Goal: Task Accomplishment & Management: Use online tool/utility

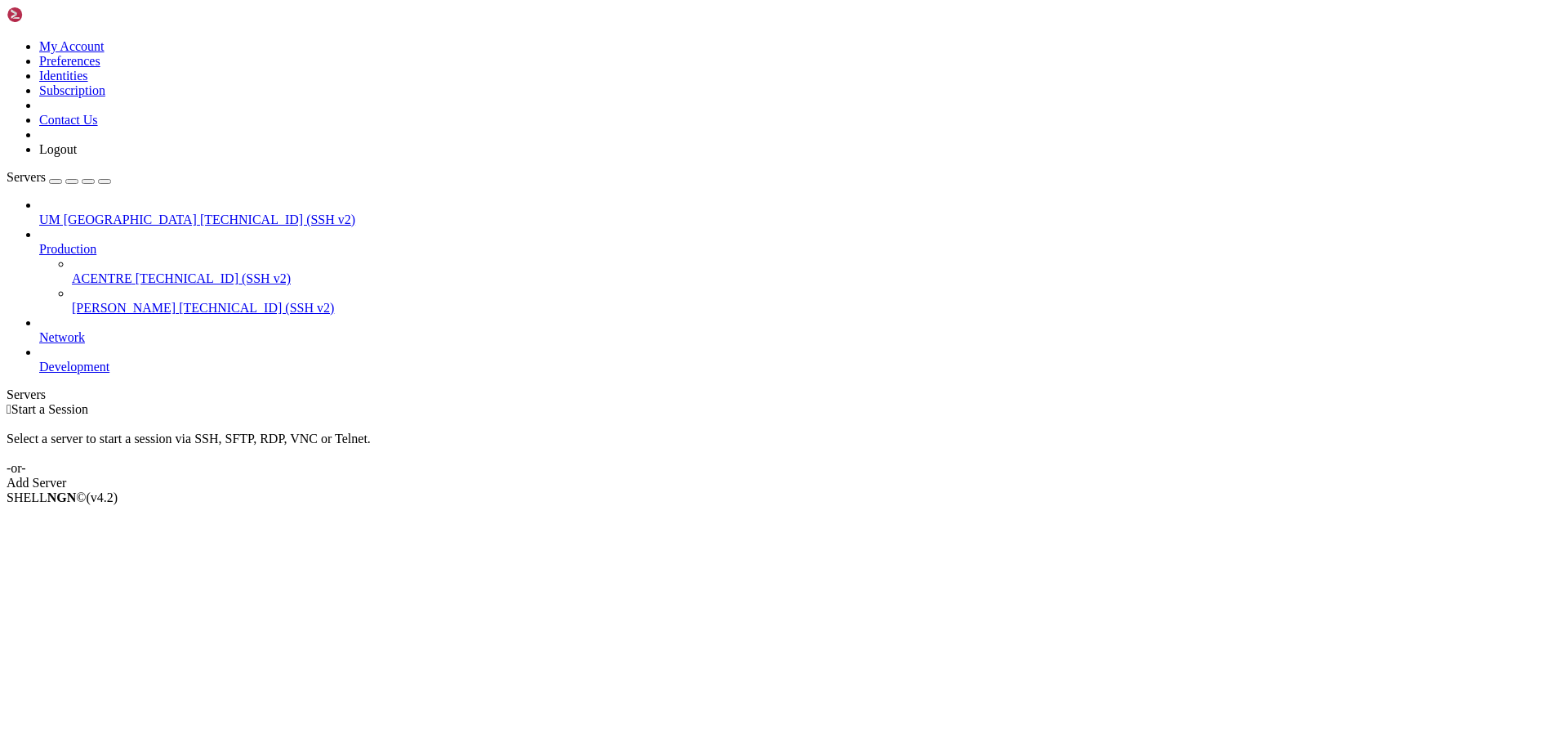
click at [136, 271] on span "[TECHNICAL_ID] (SSH v2)" at bounding box center [213, 278] width 156 height 14
click at [101, 271] on span "ACENTRE" at bounding box center [102, 278] width 60 height 14
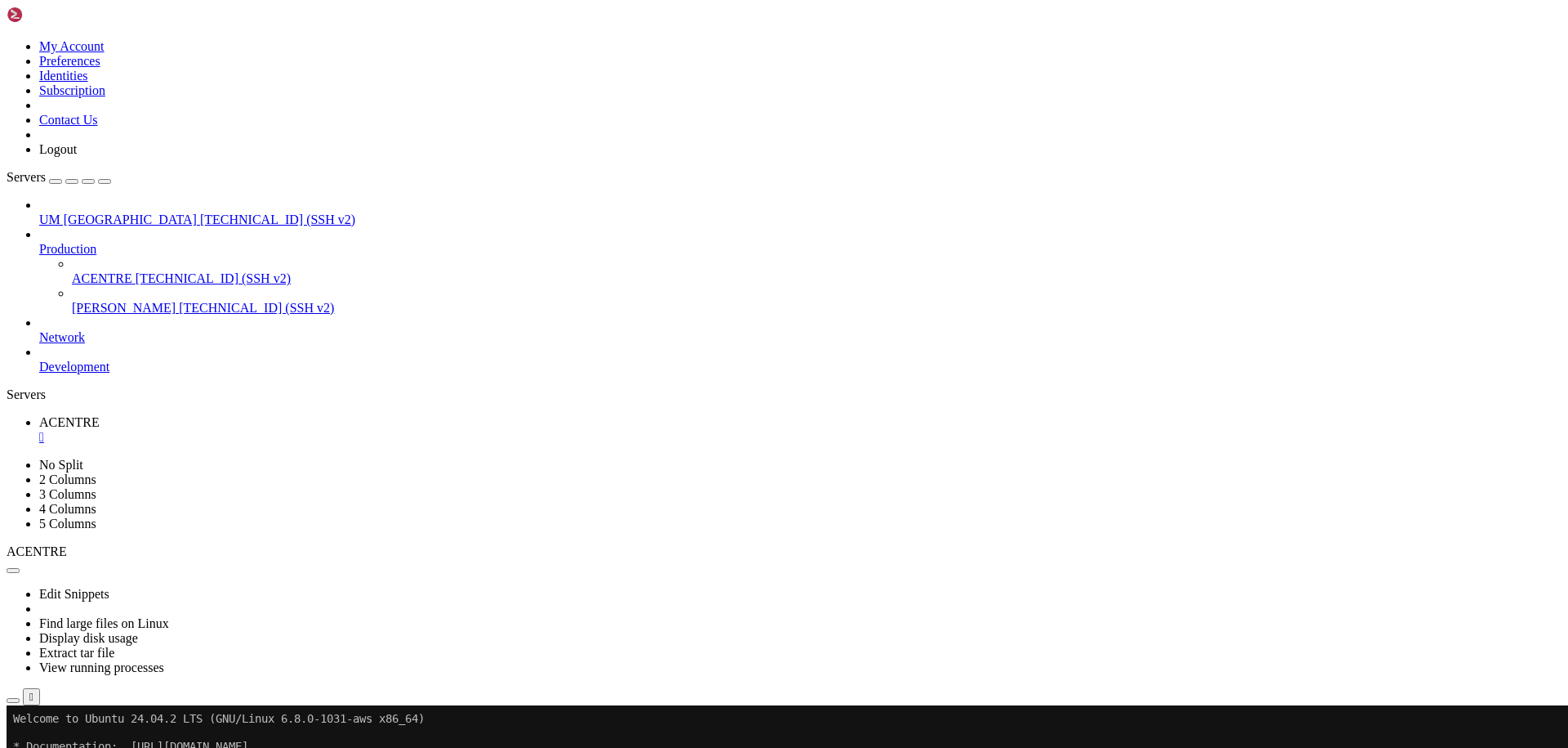
drag, startPoint x: 857, startPoint y: 1208, endPoint x: 697, endPoint y: 1127, distance: 179.3
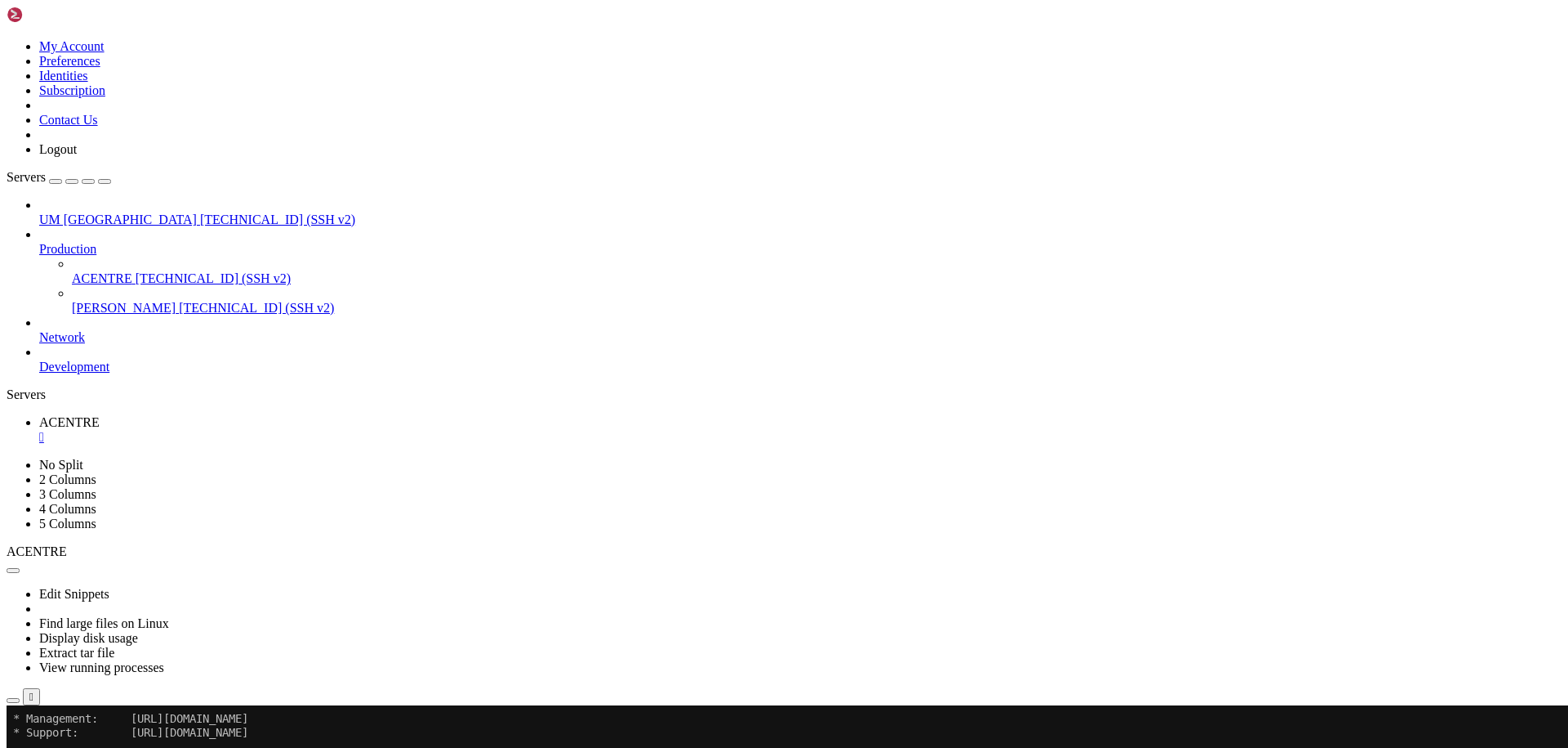
scroll to position [42, 0]
drag, startPoint x: 274, startPoint y: 1329, endPoint x: 15, endPoint y: 1245, distance: 272.3
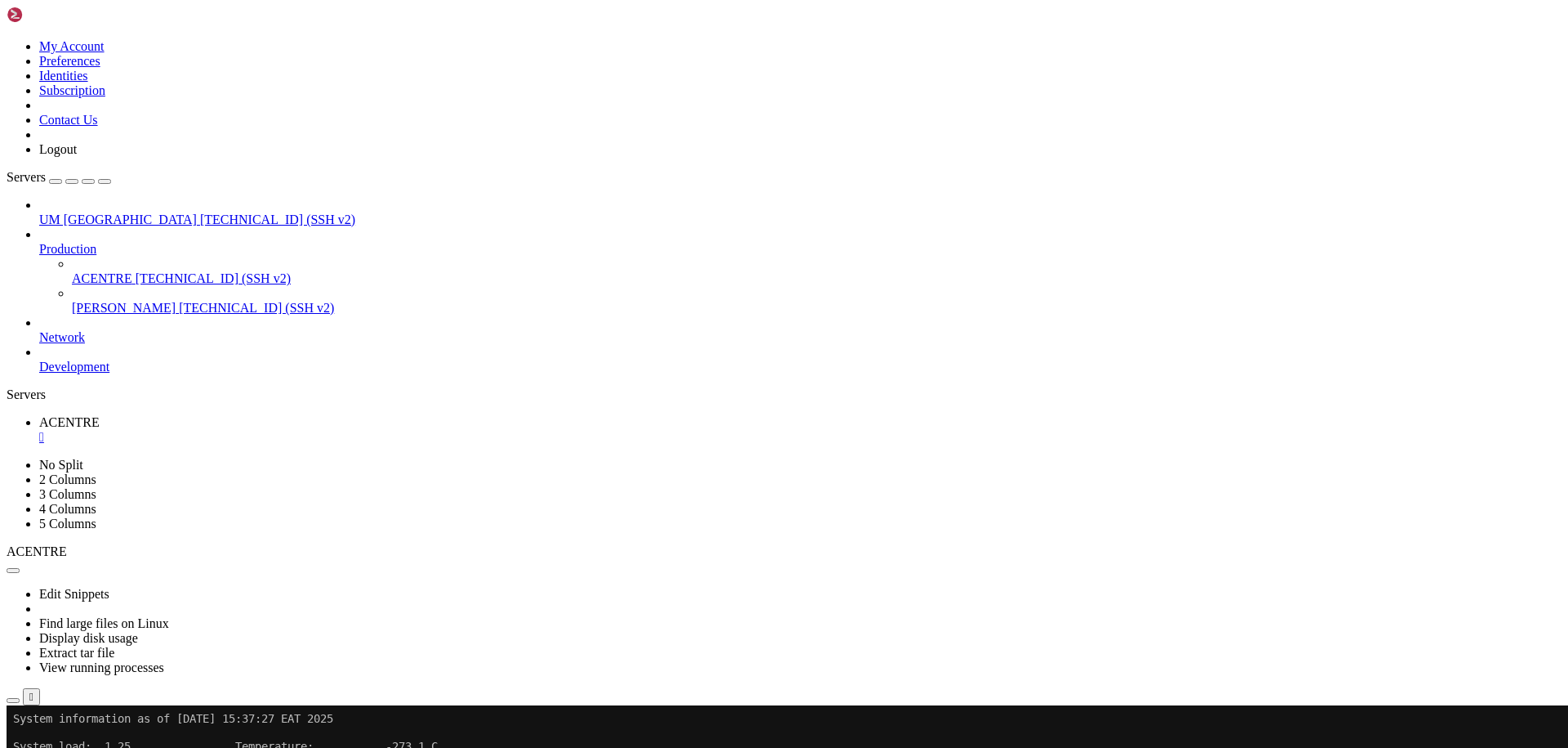
scroll to position [83, 0]
drag, startPoint x: 803, startPoint y: 1070, endPoint x: 670, endPoint y: 1077, distance: 133.2
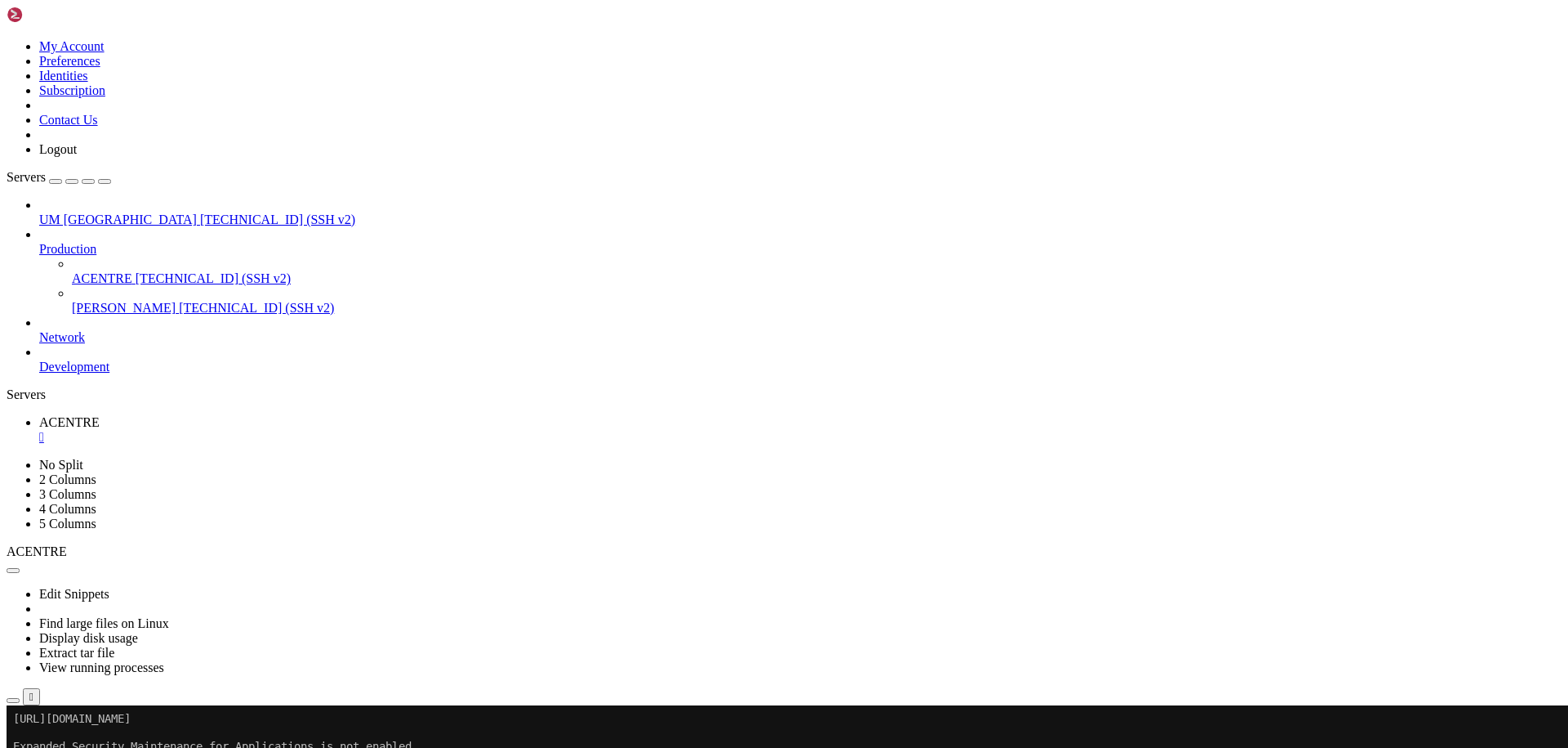
scroll to position [236, 0]
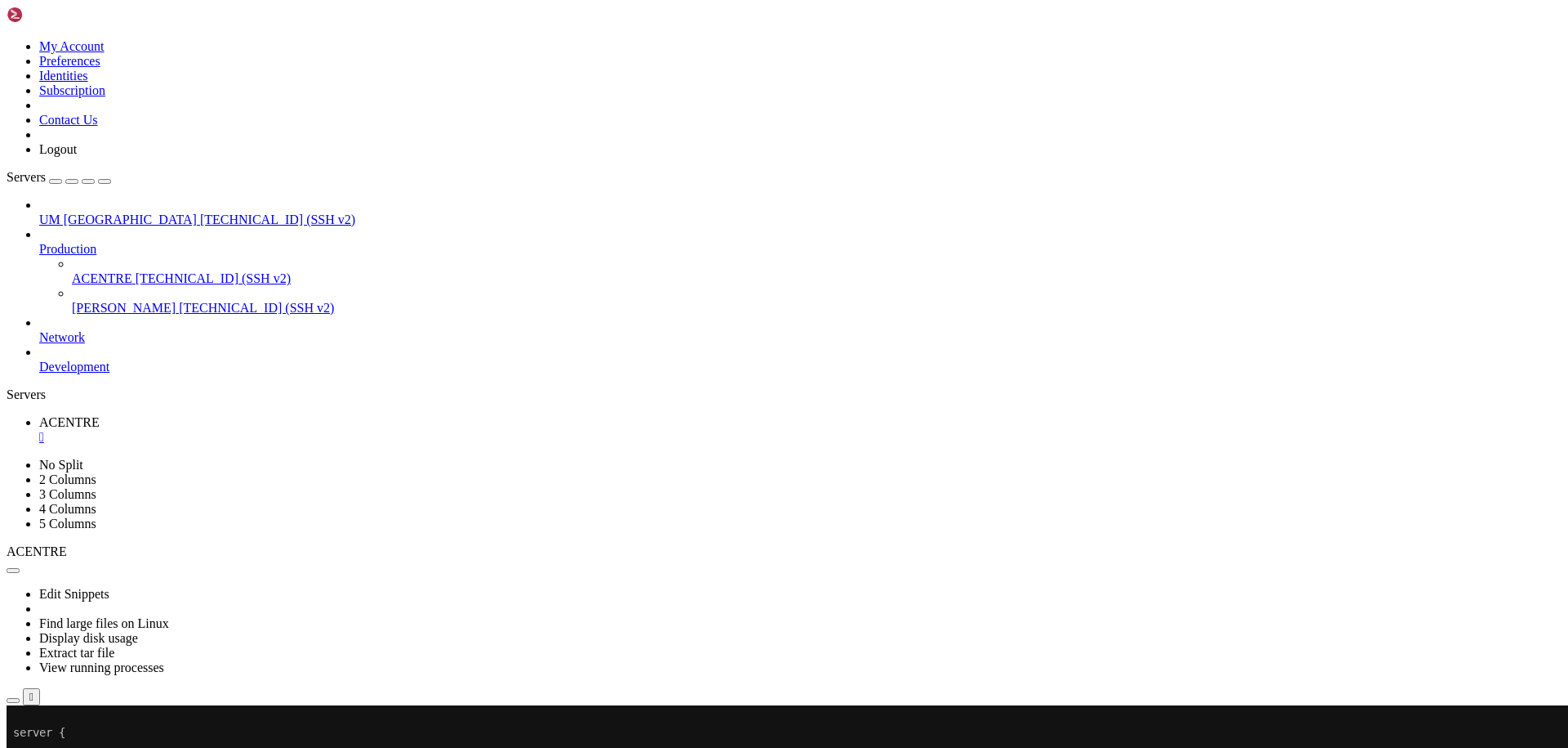
scroll to position [3862, 0]
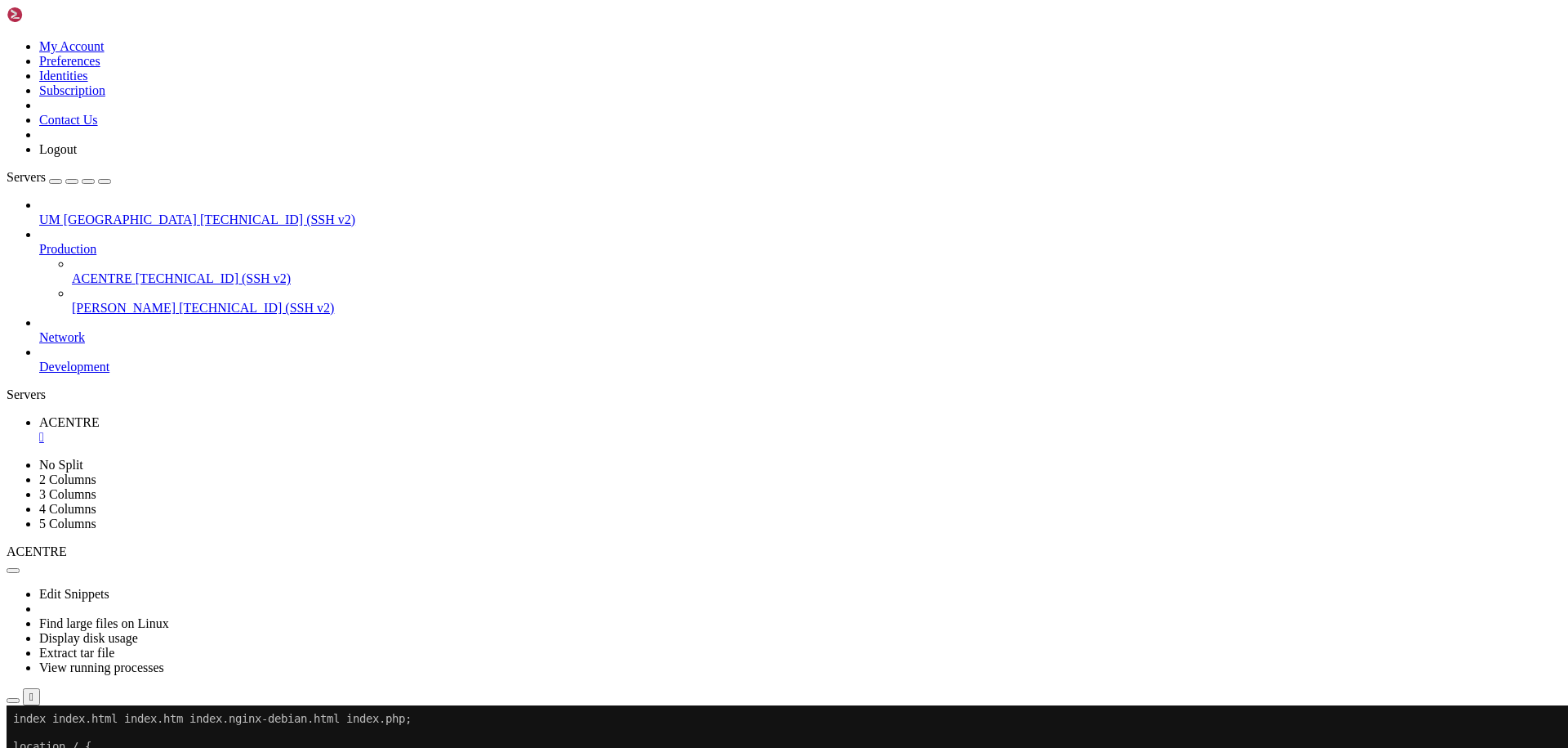
drag, startPoint x: 474, startPoint y: 966, endPoint x: 301, endPoint y: 970, distance: 173.0
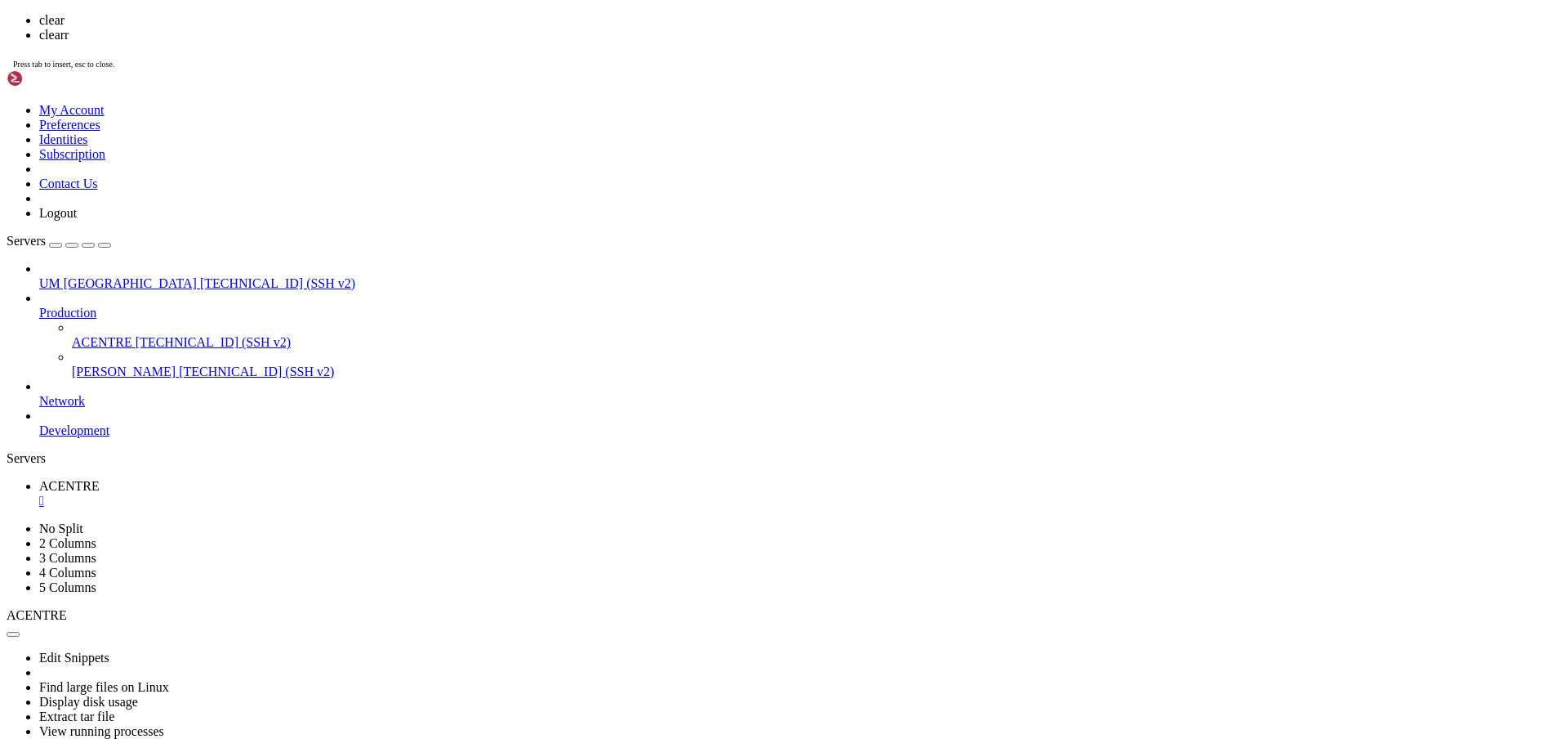
scroll to position [0, 0]
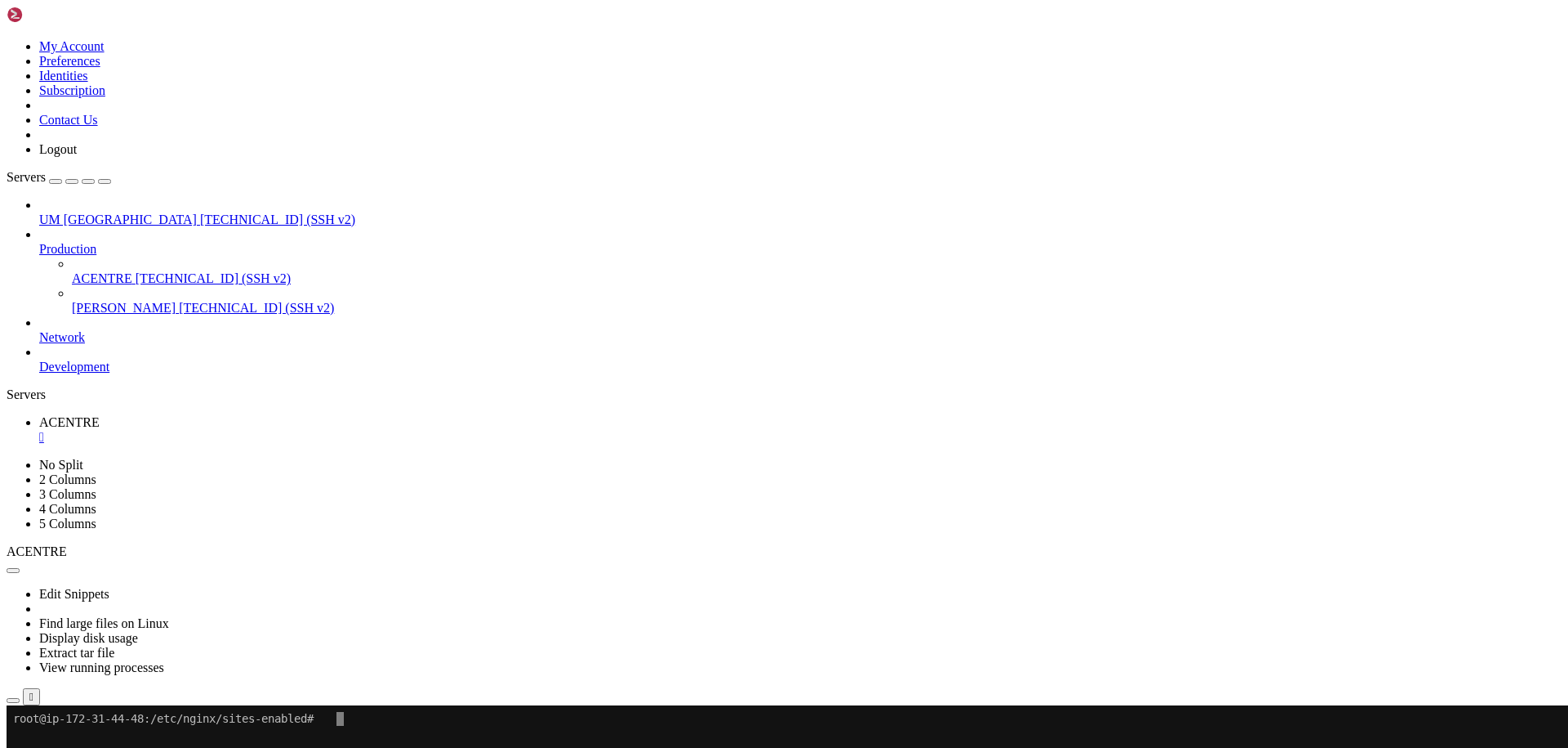
drag, startPoint x: 18, startPoint y: 1245, endPoint x: 14, endPoint y: 903, distance: 342.0
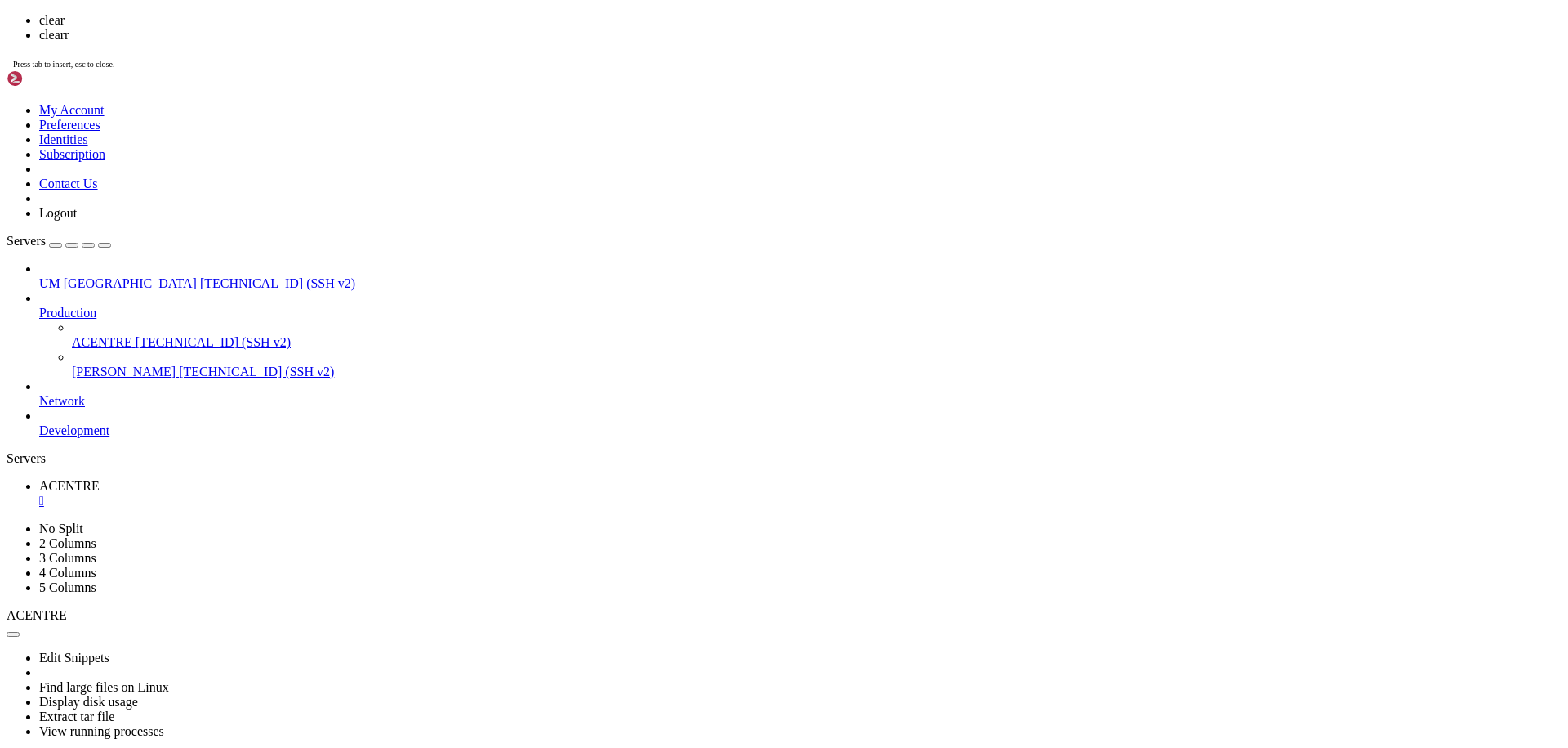
scroll to position [0, 0]
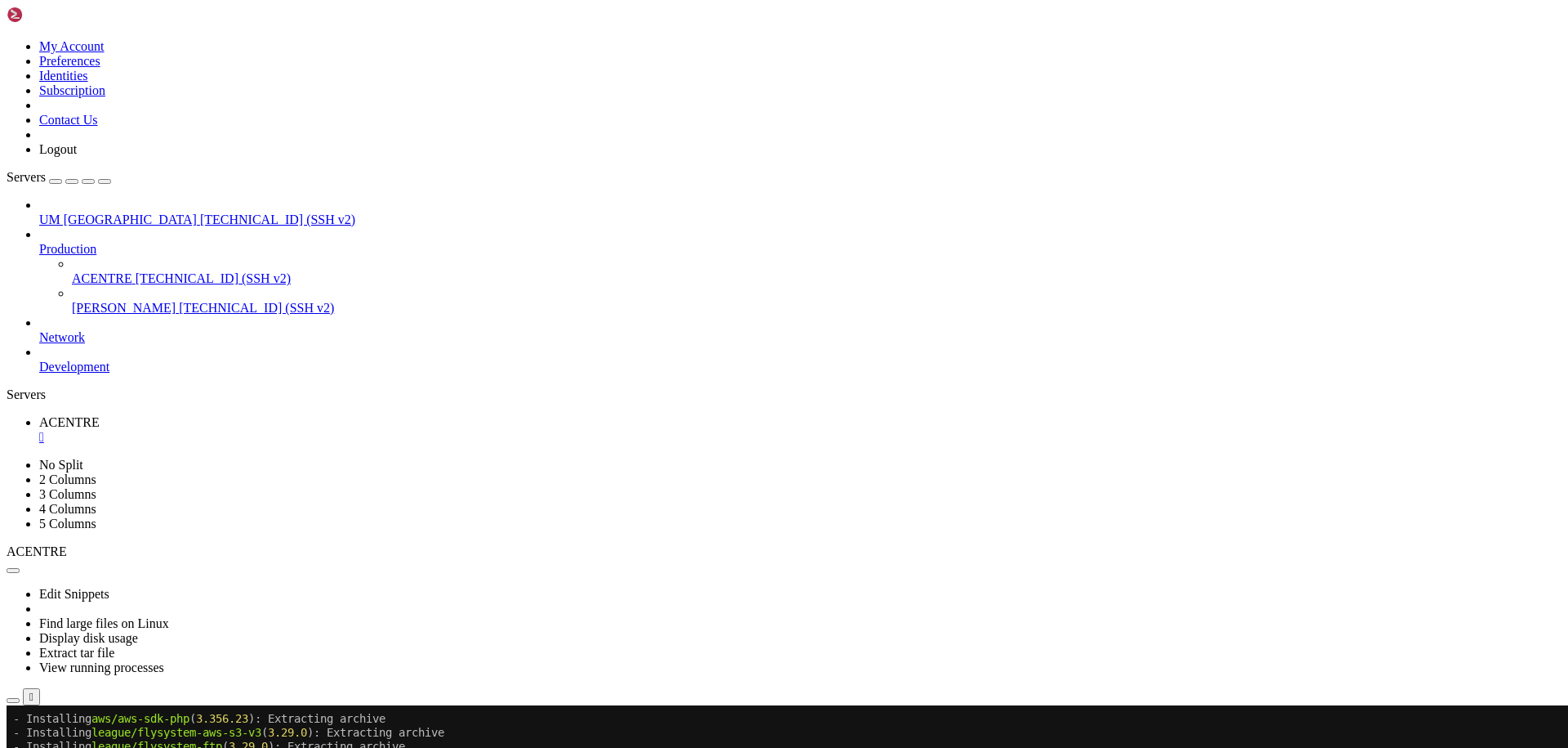
scroll to position [4445, 0]
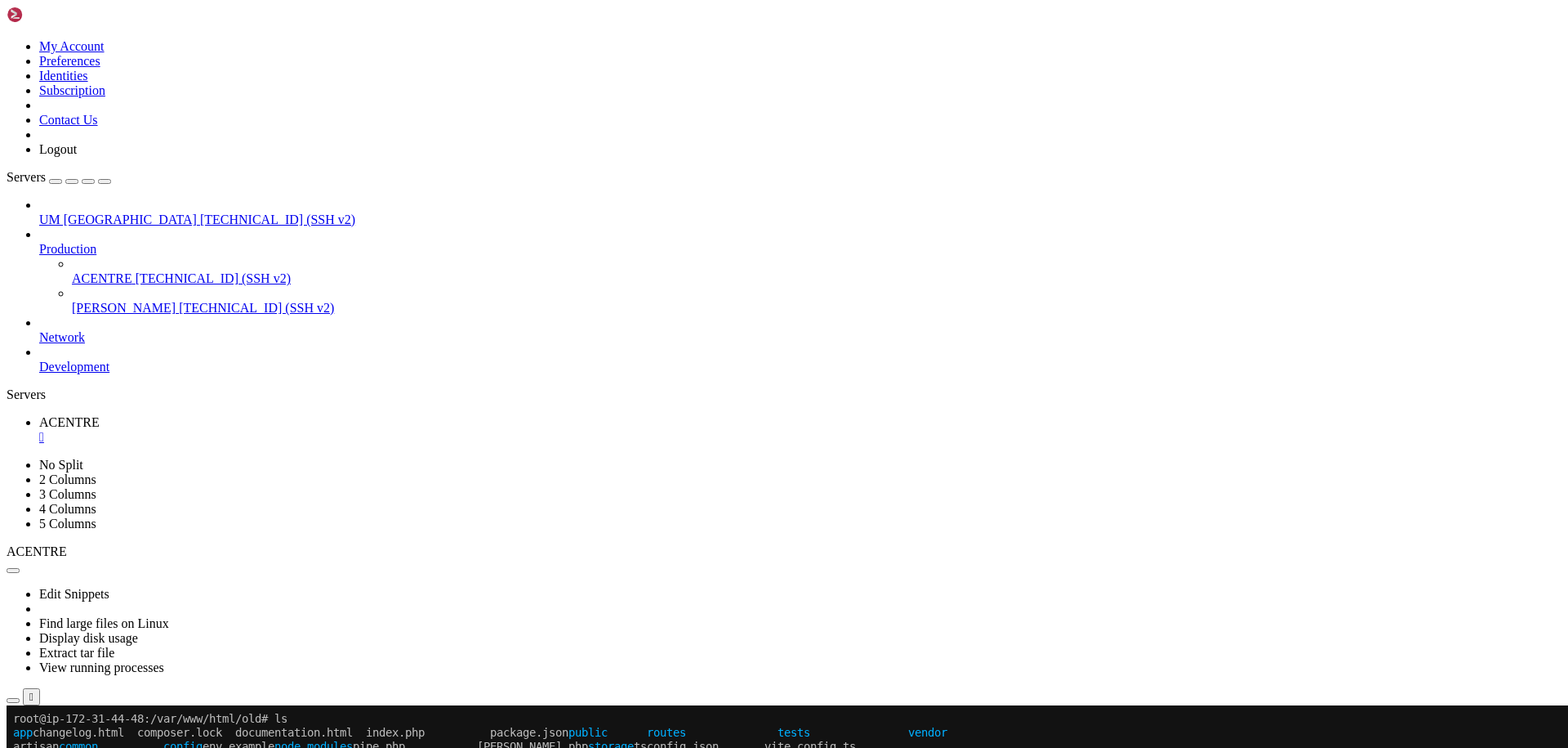
drag, startPoint x: 466, startPoint y: 1068, endPoint x: 359, endPoint y: 1123, distance: 120.3
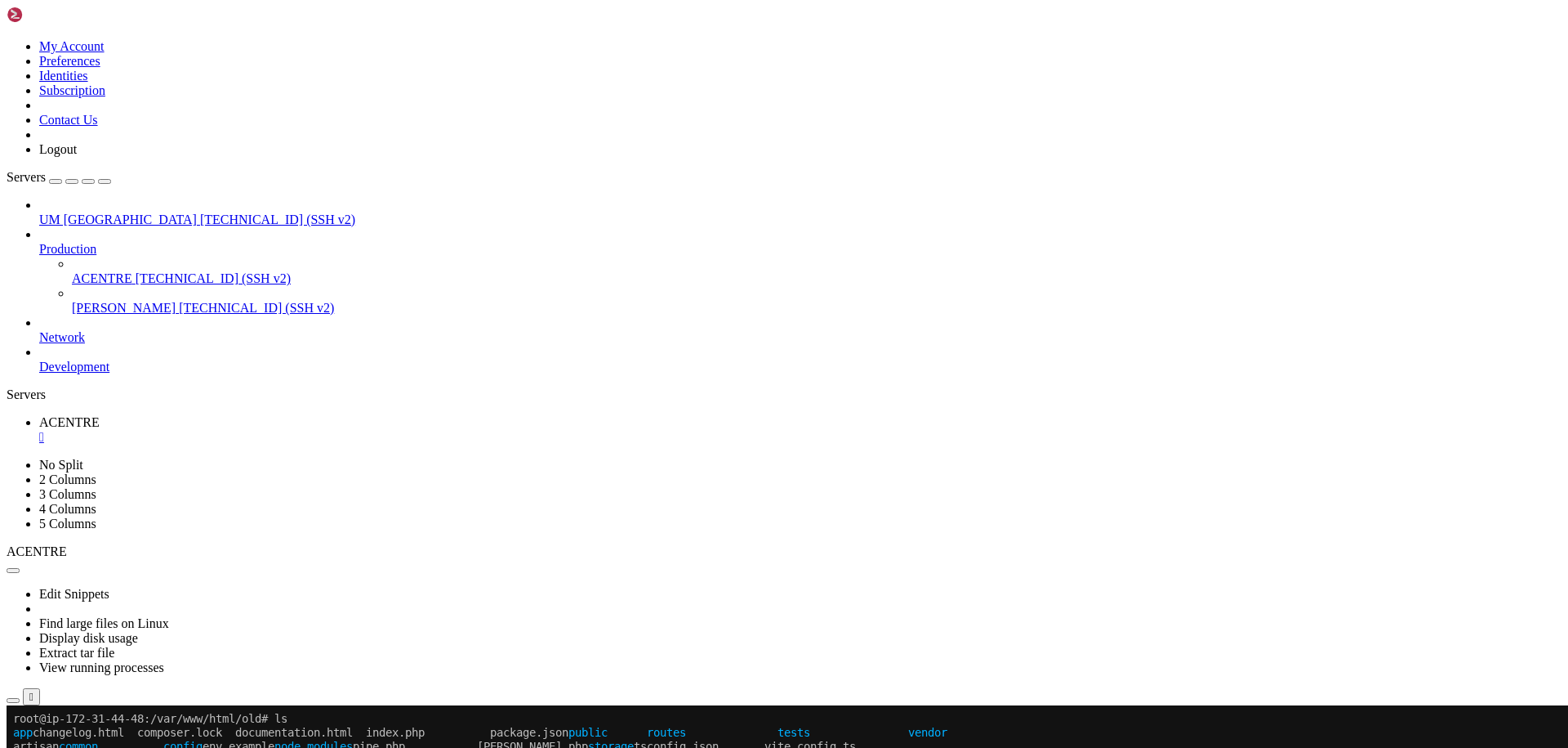
drag, startPoint x: 424, startPoint y: 1073, endPoint x: 378, endPoint y: 1186, distance: 122.0
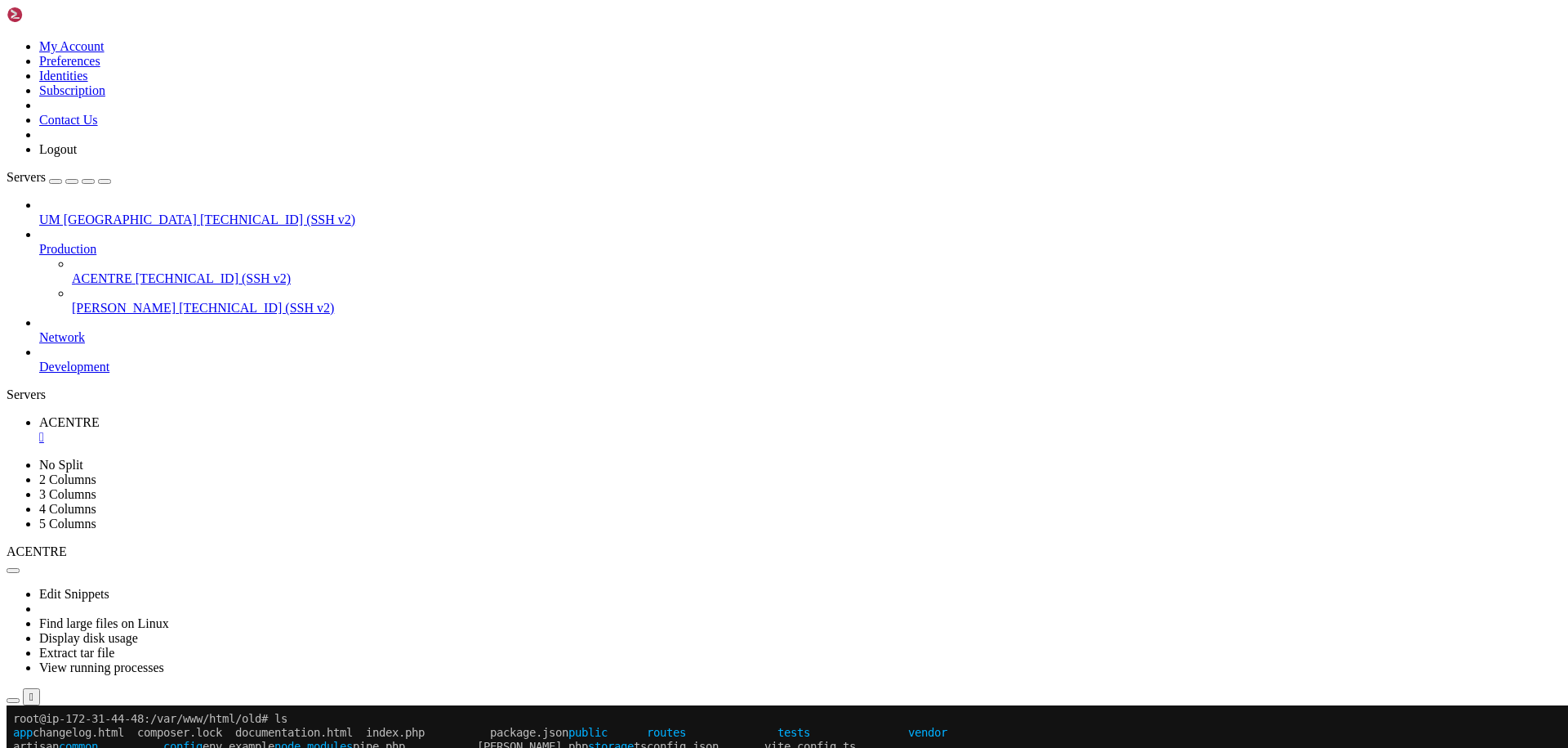
drag, startPoint x: 832, startPoint y: 1124, endPoint x: 657, endPoint y: 1165, distance: 179.7
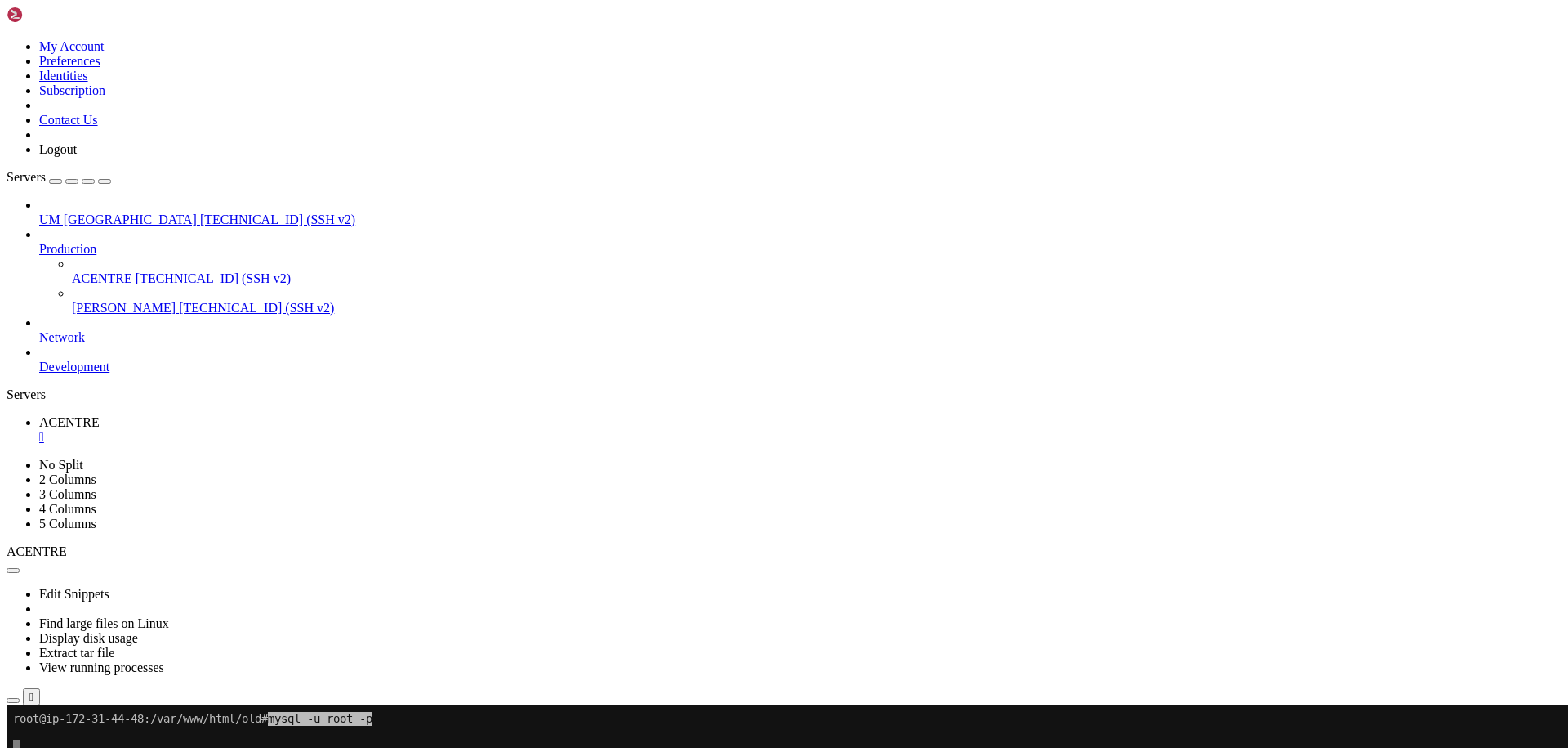
drag, startPoint x: 473, startPoint y: 812, endPoint x: 343, endPoint y: 928, distance: 174.2
drag, startPoint x: 327, startPoint y: 1063, endPoint x: 362, endPoint y: 1191, distance: 132.7
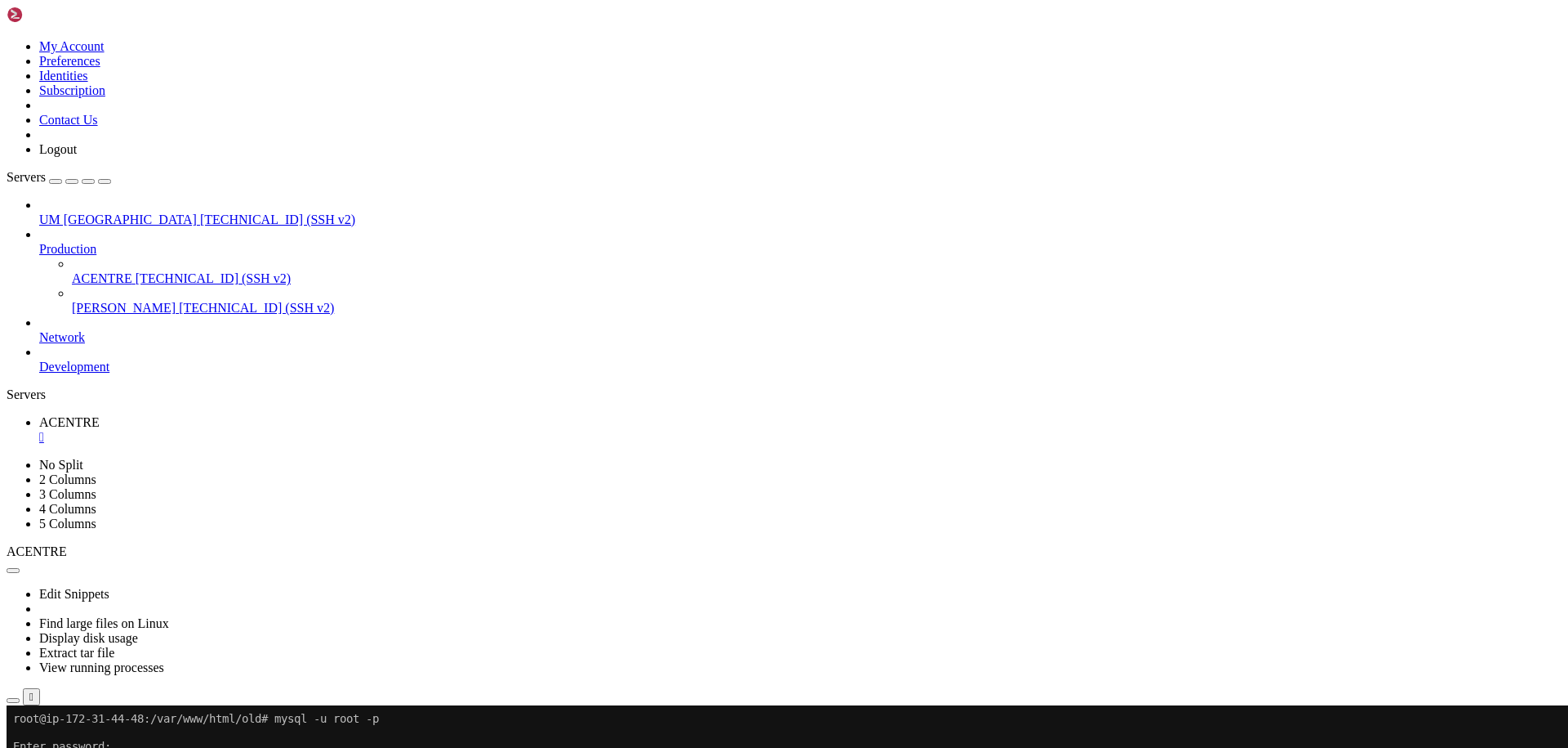
drag, startPoint x: 427, startPoint y: 1091, endPoint x: 502, endPoint y: 1204, distance: 135.6
drag, startPoint x: 515, startPoint y: 1059, endPoint x: 454, endPoint y: 1166, distance: 123.2
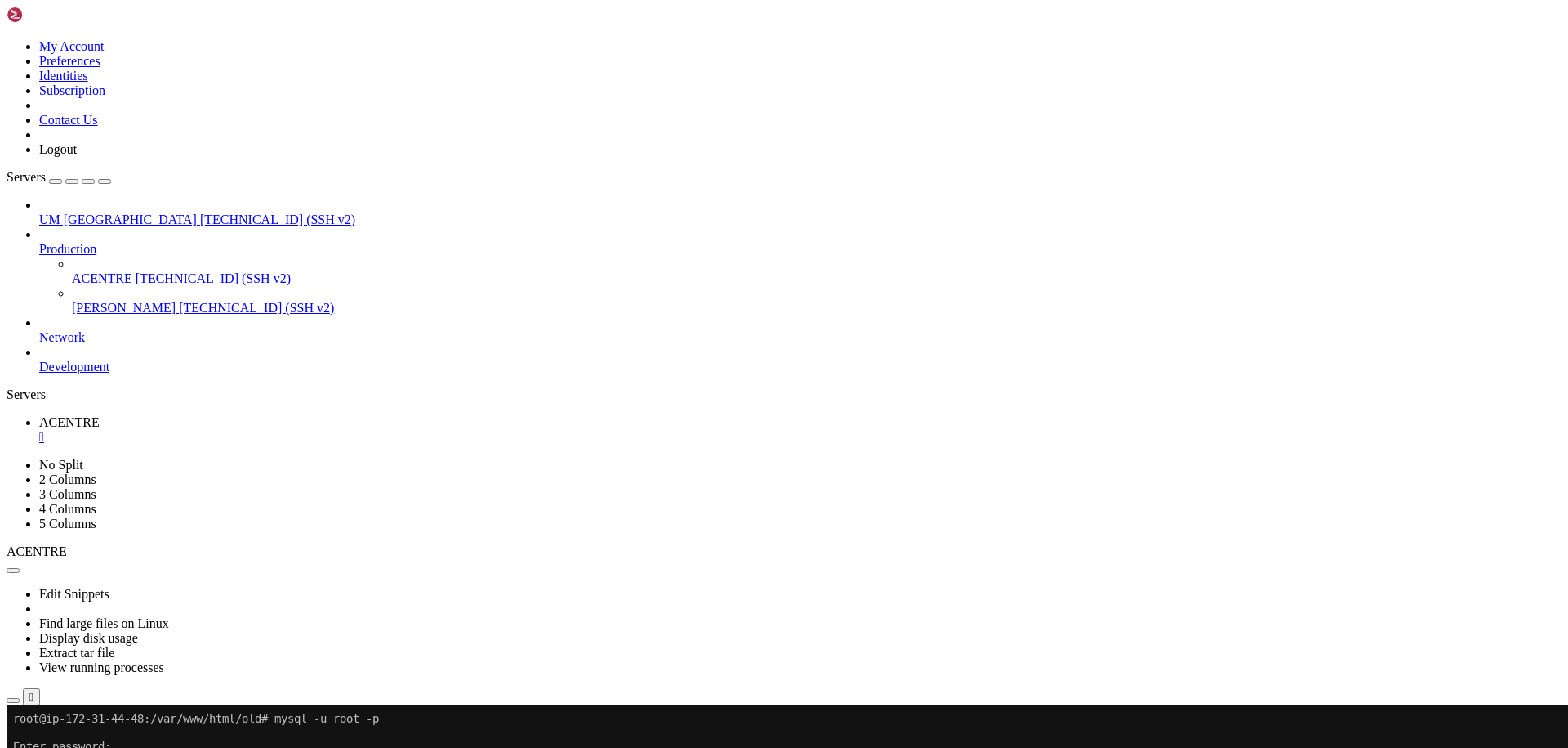
drag, startPoint x: 782, startPoint y: 1232, endPoint x: 580, endPoint y: 1001, distance: 306.9
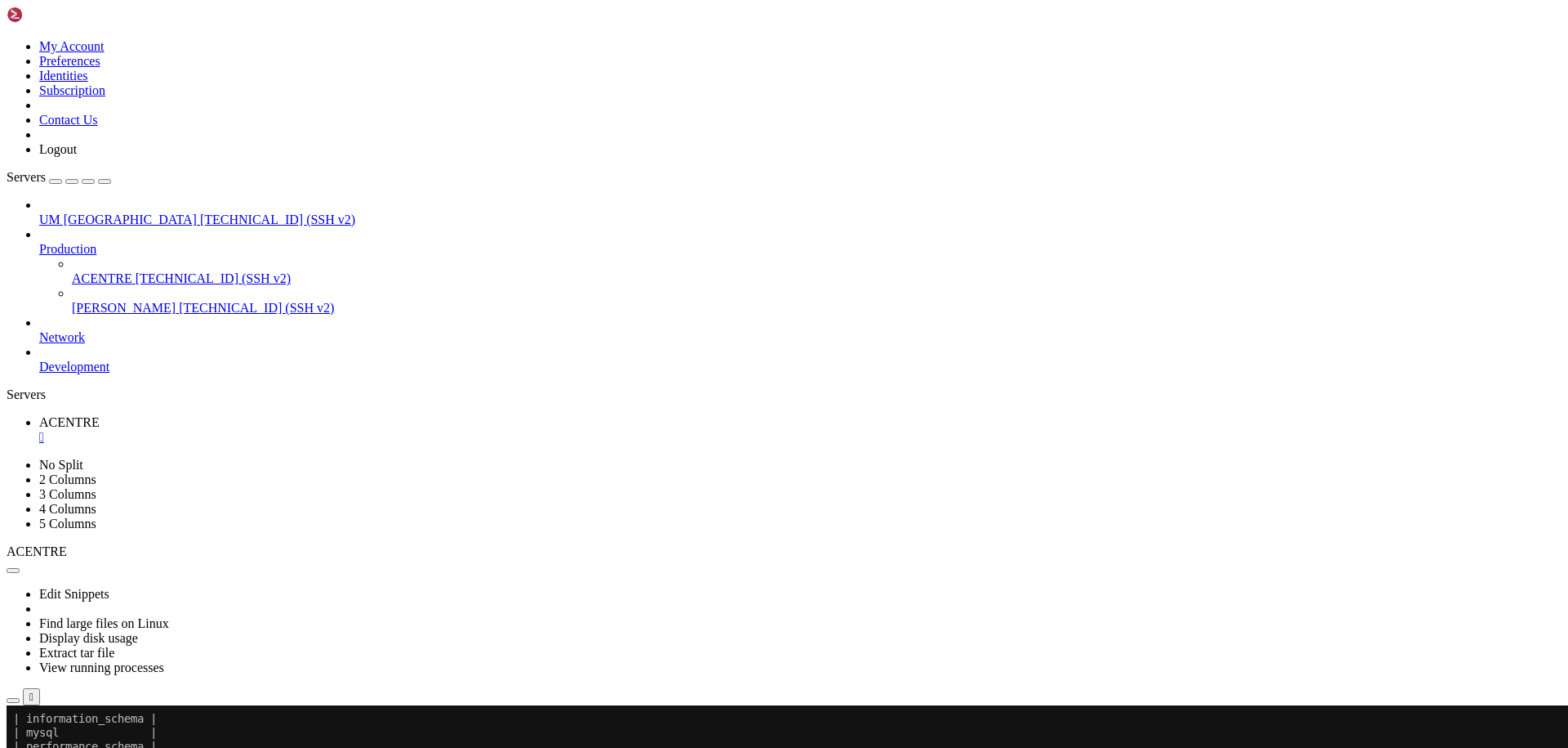
drag, startPoint x: 135, startPoint y: 1262, endPoint x: 29, endPoint y: 1259, distance: 106.0
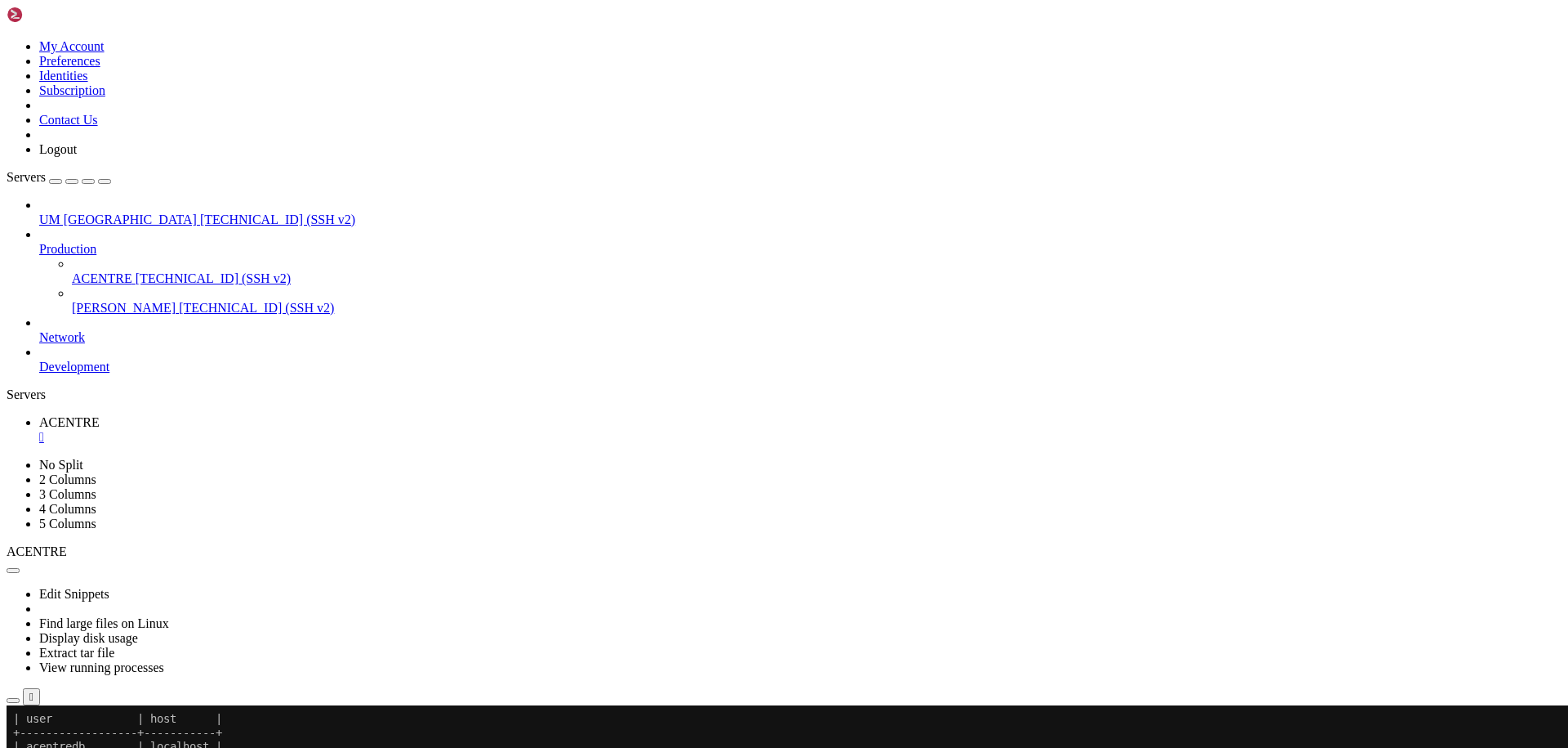
scroll to position [0, 0]
drag, startPoint x: 739, startPoint y: 997, endPoint x: 436, endPoint y: 847, distance: 338.1
drag, startPoint x: 341, startPoint y: 1001, endPoint x: 256, endPoint y: 1065, distance: 106.4
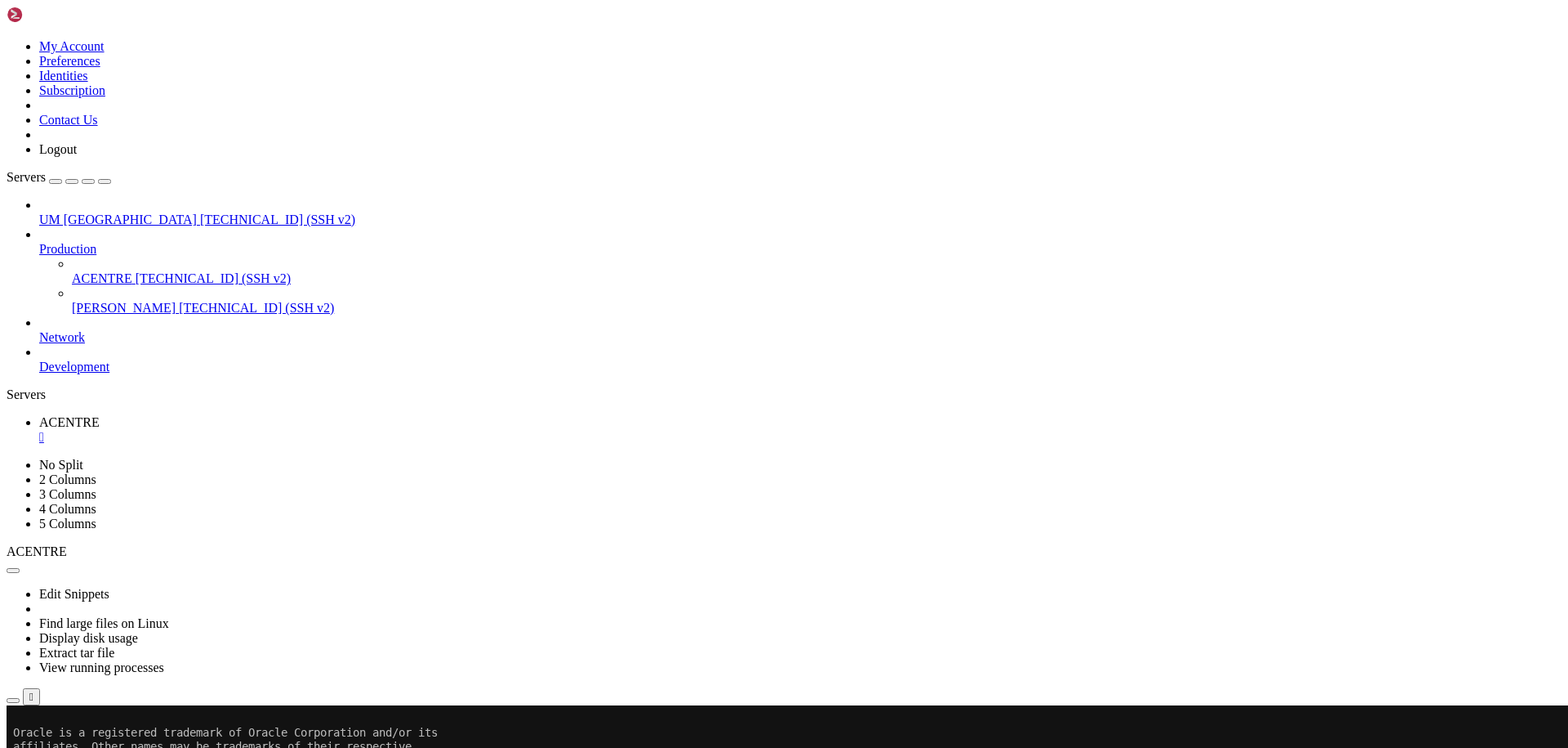
drag, startPoint x: 460, startPoint y: 1193, endPoint x: 902, endPoint y: 1206, distance: 442.2
drag, startPoint x: 165, startPoint y: 1293, endPoint x: 60, endPoint y: 1268, distance: 107.9
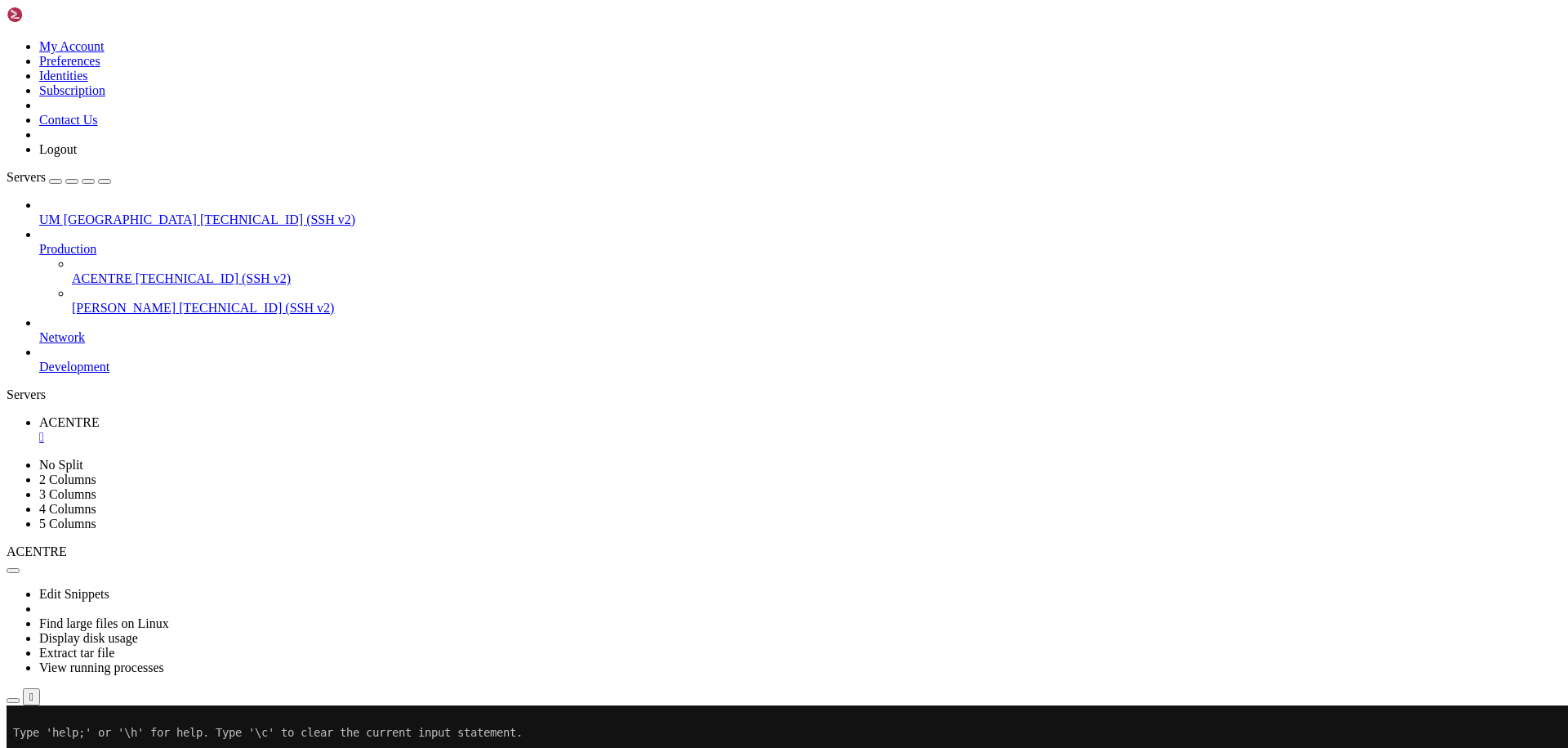
drag, startPoint x: 761, startPoint y: 1135, endPoint x: 546, endPoint y: 1074, distance: 223.5
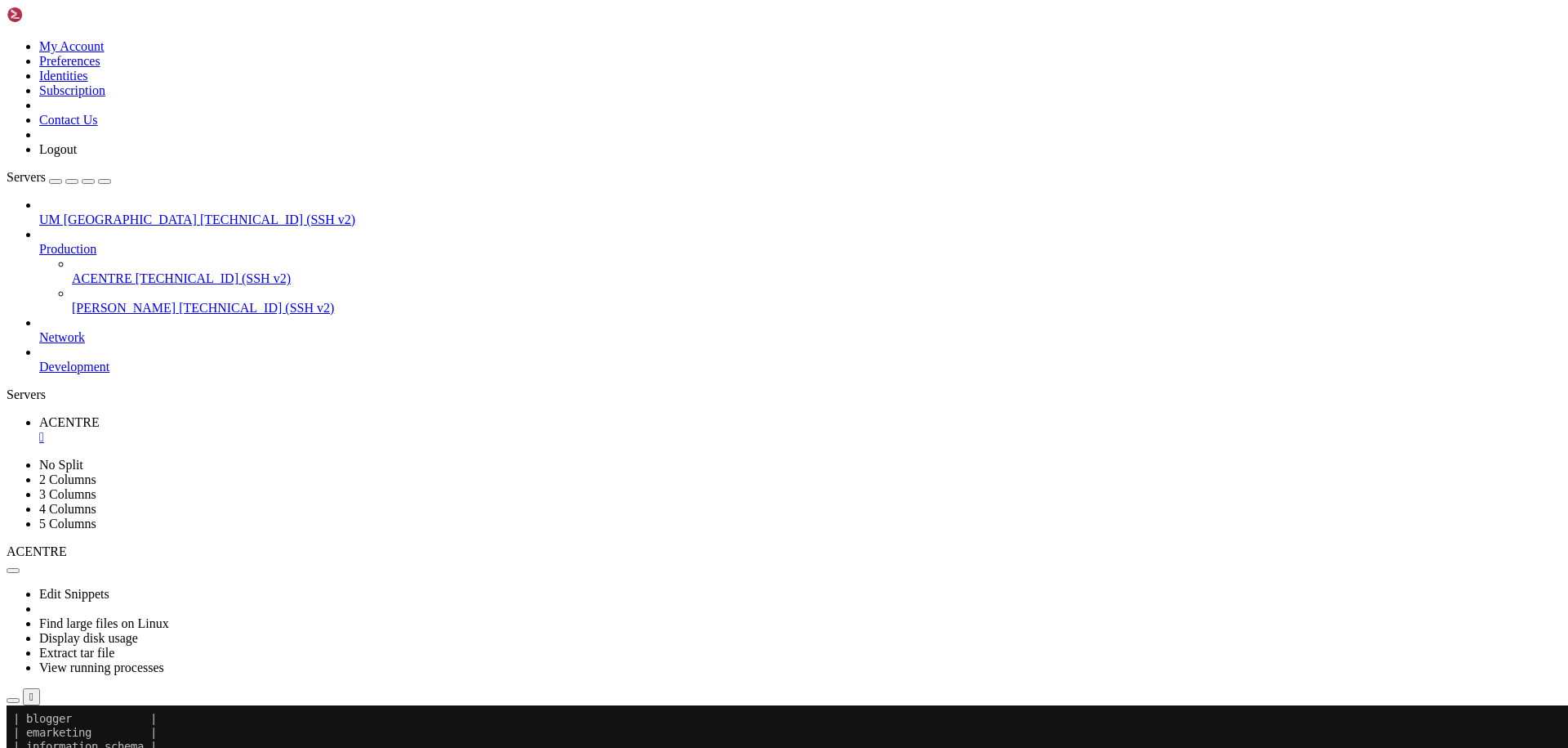
drag, startPoint x: 692, startPoint y: 1045, endPoint x: 518, endPoint y: 943, distance: 201.7
drag, startPoint x: 285, startPoint y: 1289, endPoint x: 12, endPoint y: 1227, distance: 280.0
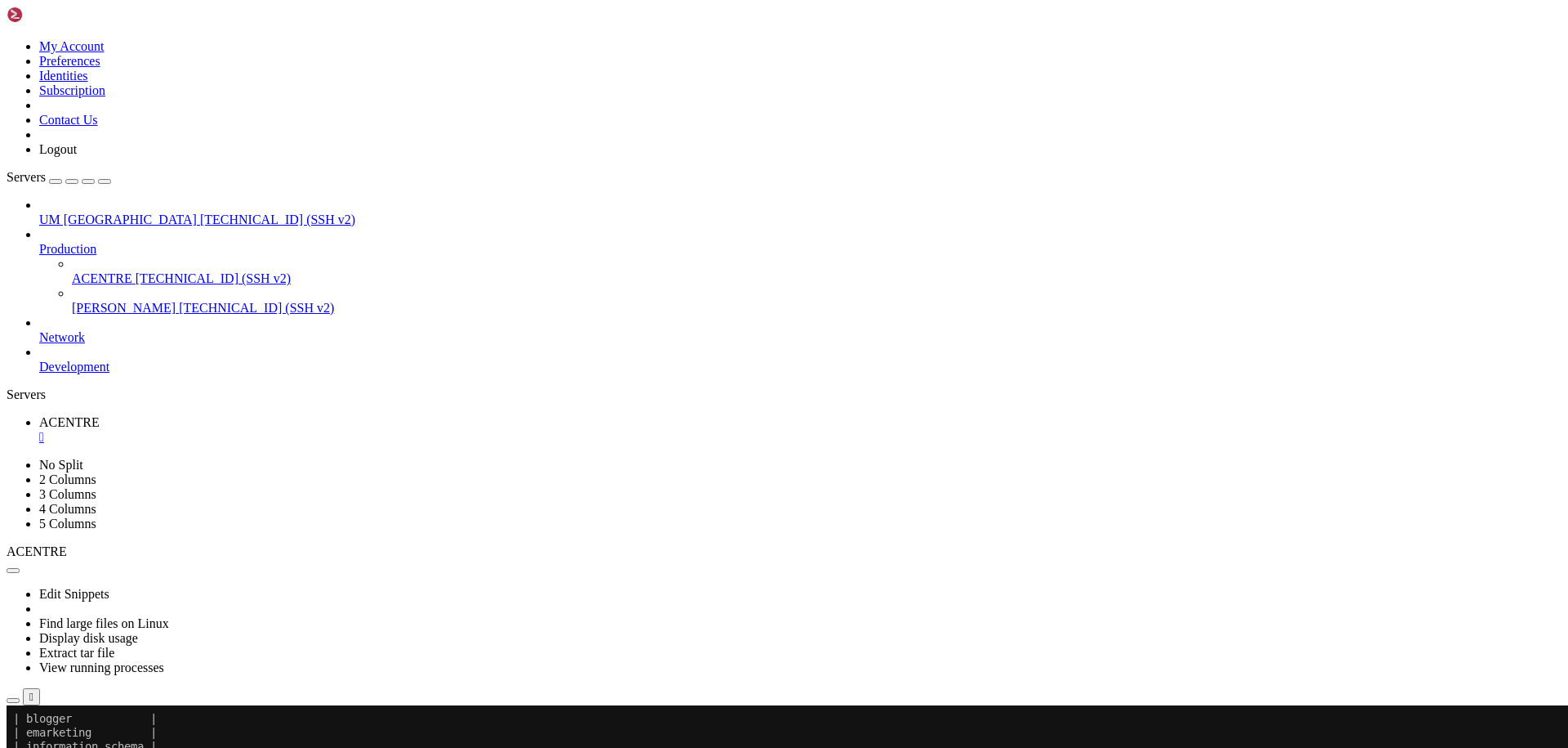
drag, startPoint x: 276, startPoint y: 1284, endPoint x: 18, endPoint y: 1234, distance: 262.8
drag, startPoint x: 236, startPoint y: 1315, endPoint x: 136, endPoint y: 1322, distance: 100.2
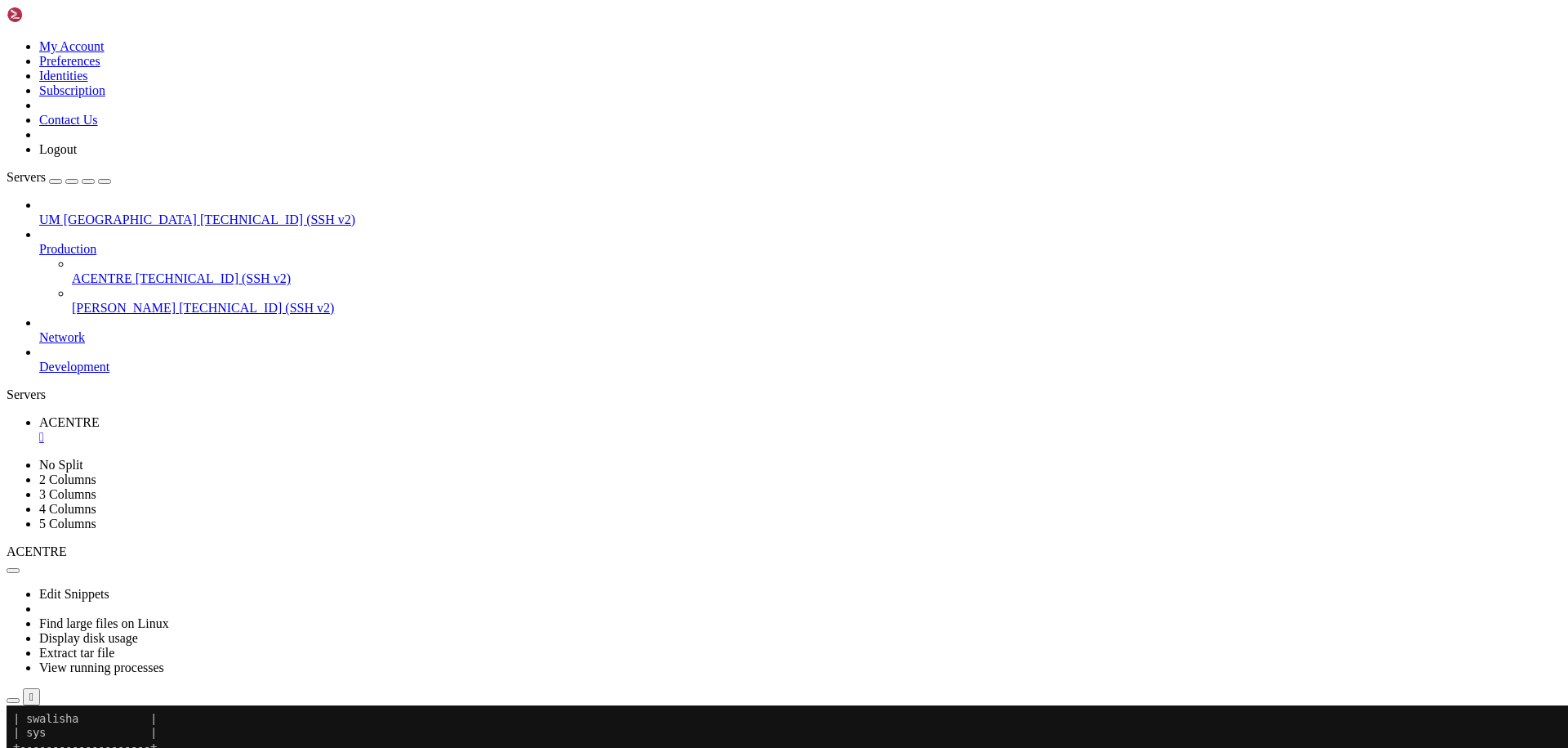
drag, startPoint x: 643, startPoint y: 1285, endPoint x: 388, endPoint y: 1236, distance: 259.7
drag, startPoint x: 221, startPoint y: 1317, endPoint x: 578, endPoint y: 1300, distance: 357.4
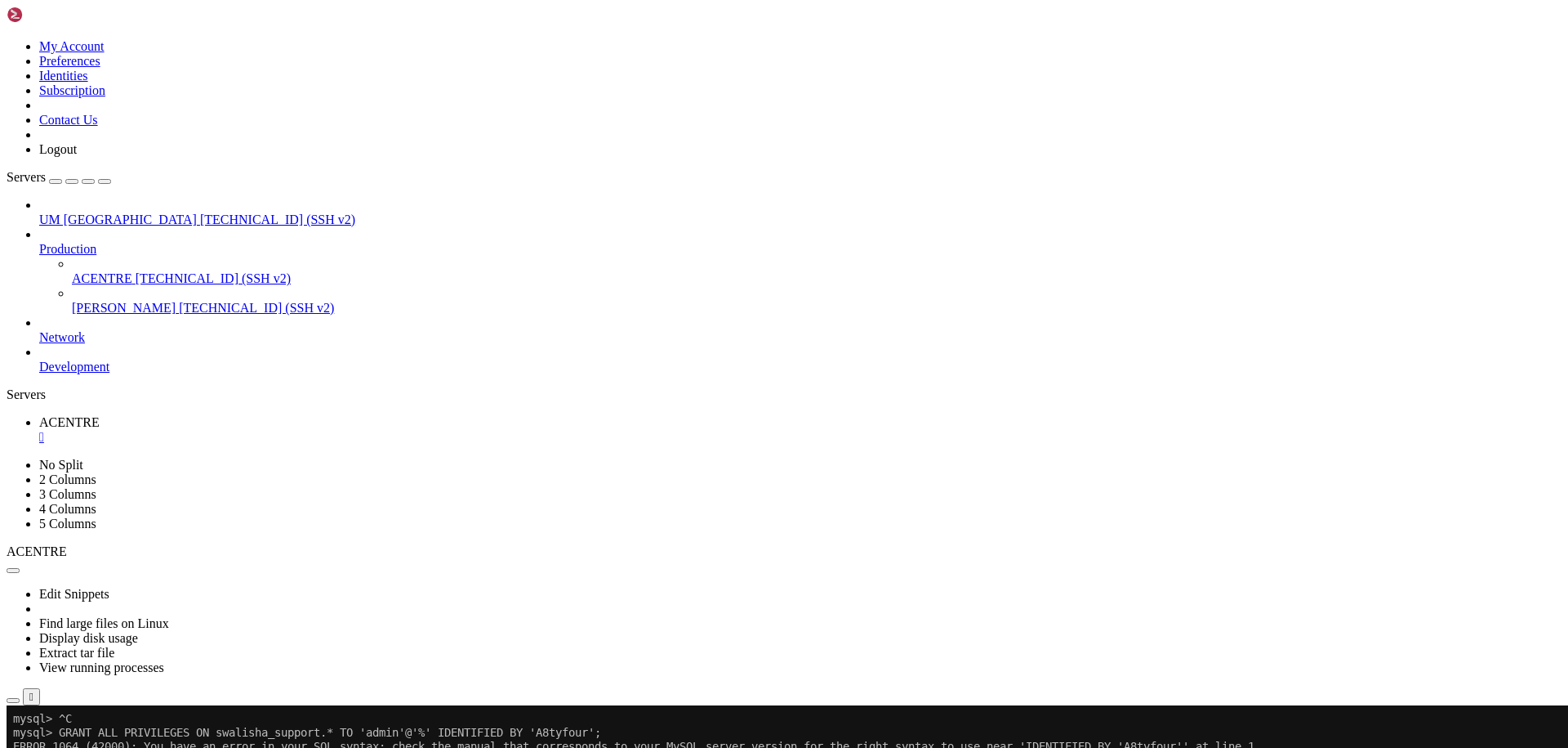
scroll to position [778, 0]
drag, startPoint x: 486, startPoint y: 1239, endPoint x: 252, endPoint y: 1298, distance: 241.3
drag, startPoint x: 289, startPoint y: 1321, endPoint x: 265, endPoint y: 1324, distance: 24.2
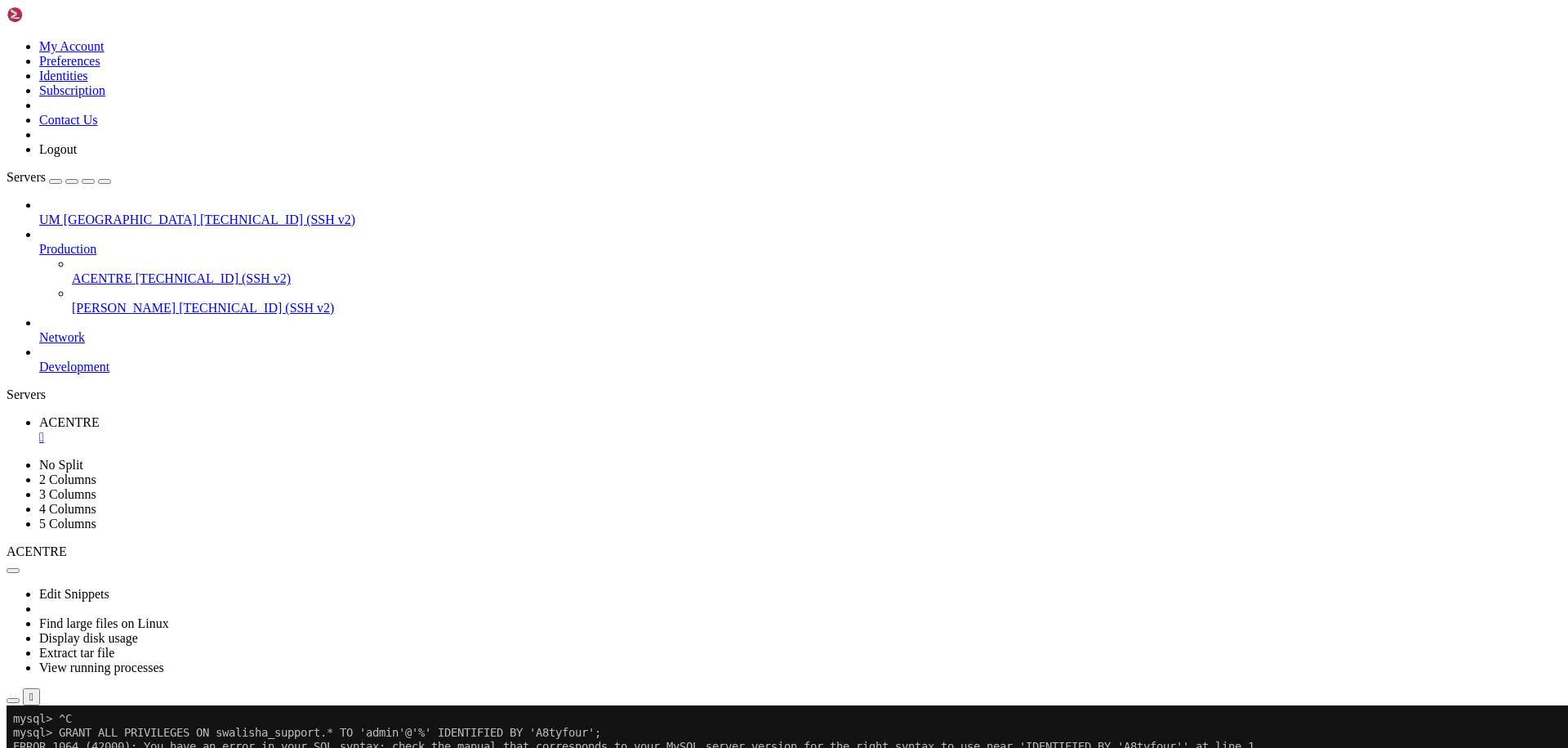
scroll to position [1014, 0]
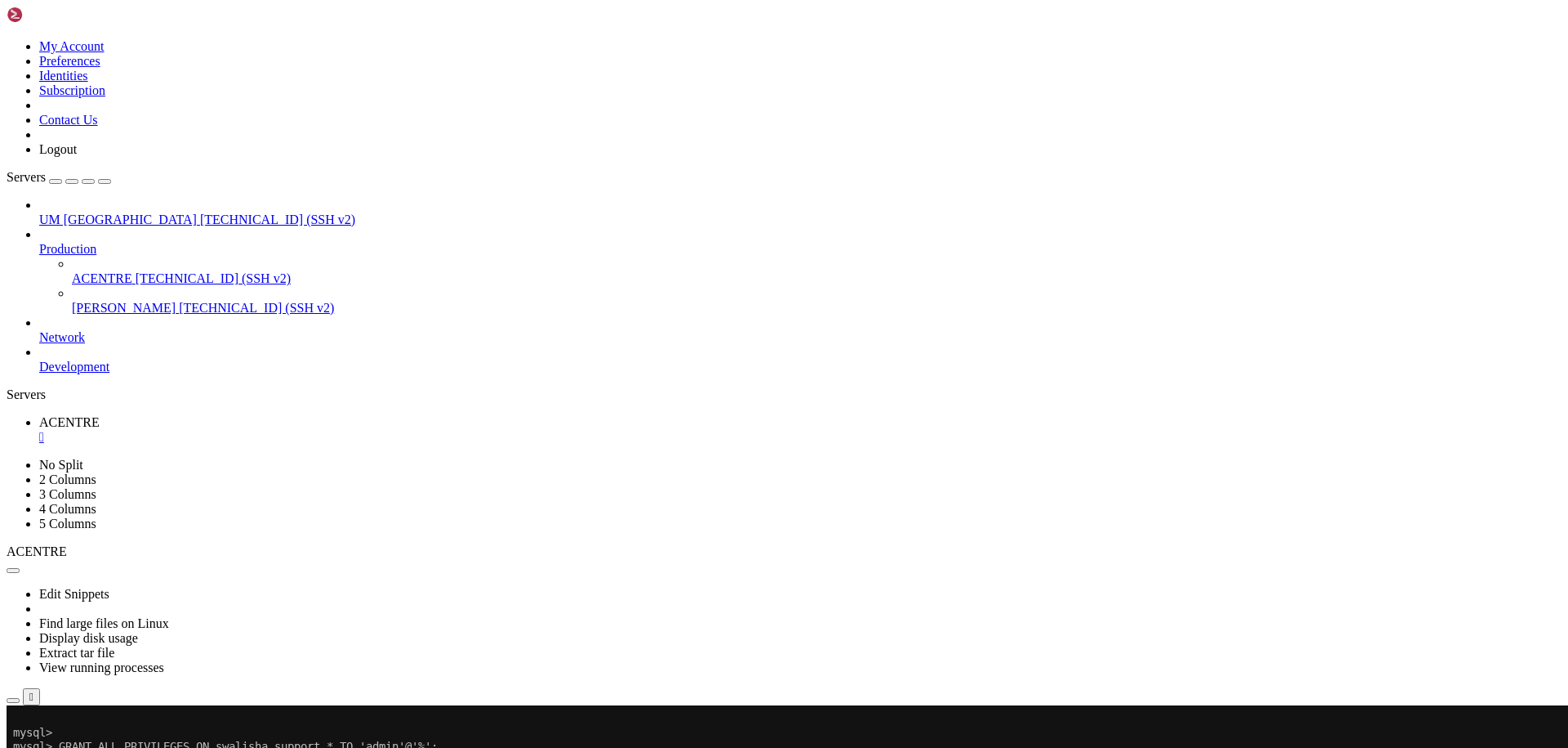
drag, startPoint x: 76, startPoint y: 1329, endPoint x: 18, endPoint y: 1093, distance: 243.0
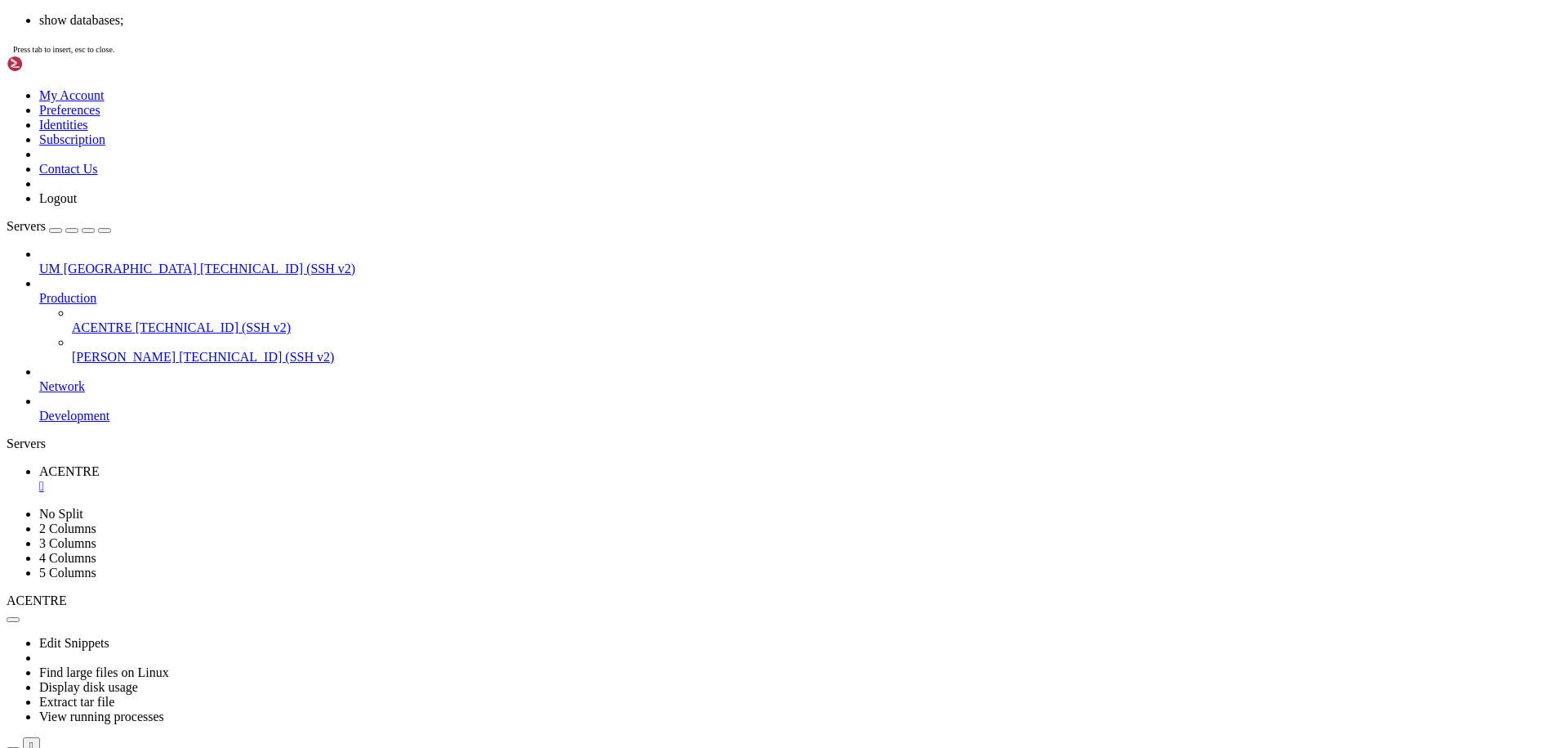
scroll to position [1278, 0]
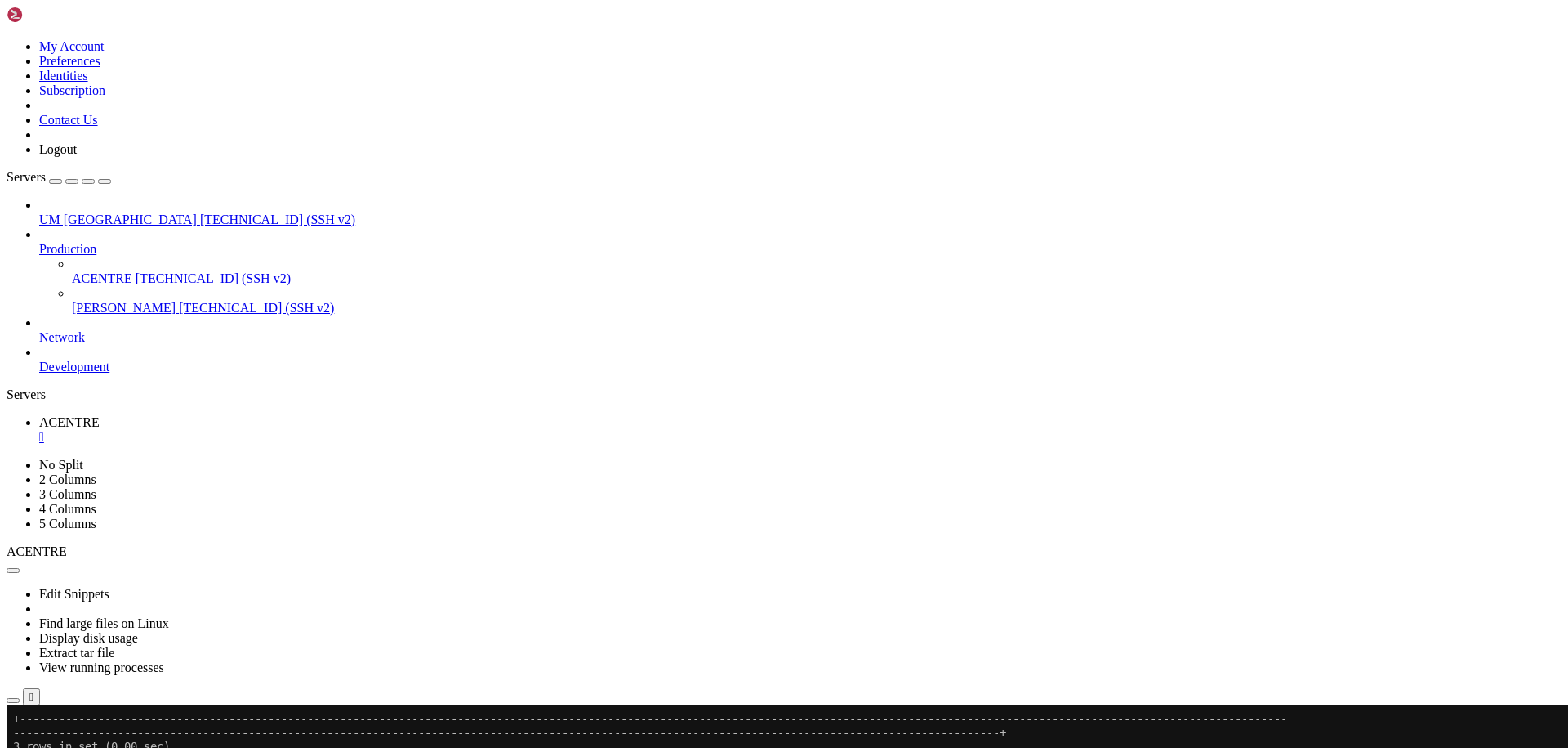
scroll to position [1375, 0]
drag, startPoint x: 365, startPoint y: 1152, endPoint x: 366, endPoint y: 1222, distance: 70.0
drag, startPoint x: 677, startPoint y: 1169, endPoint x: 242, endPoint y: 1303, distance: 455.2
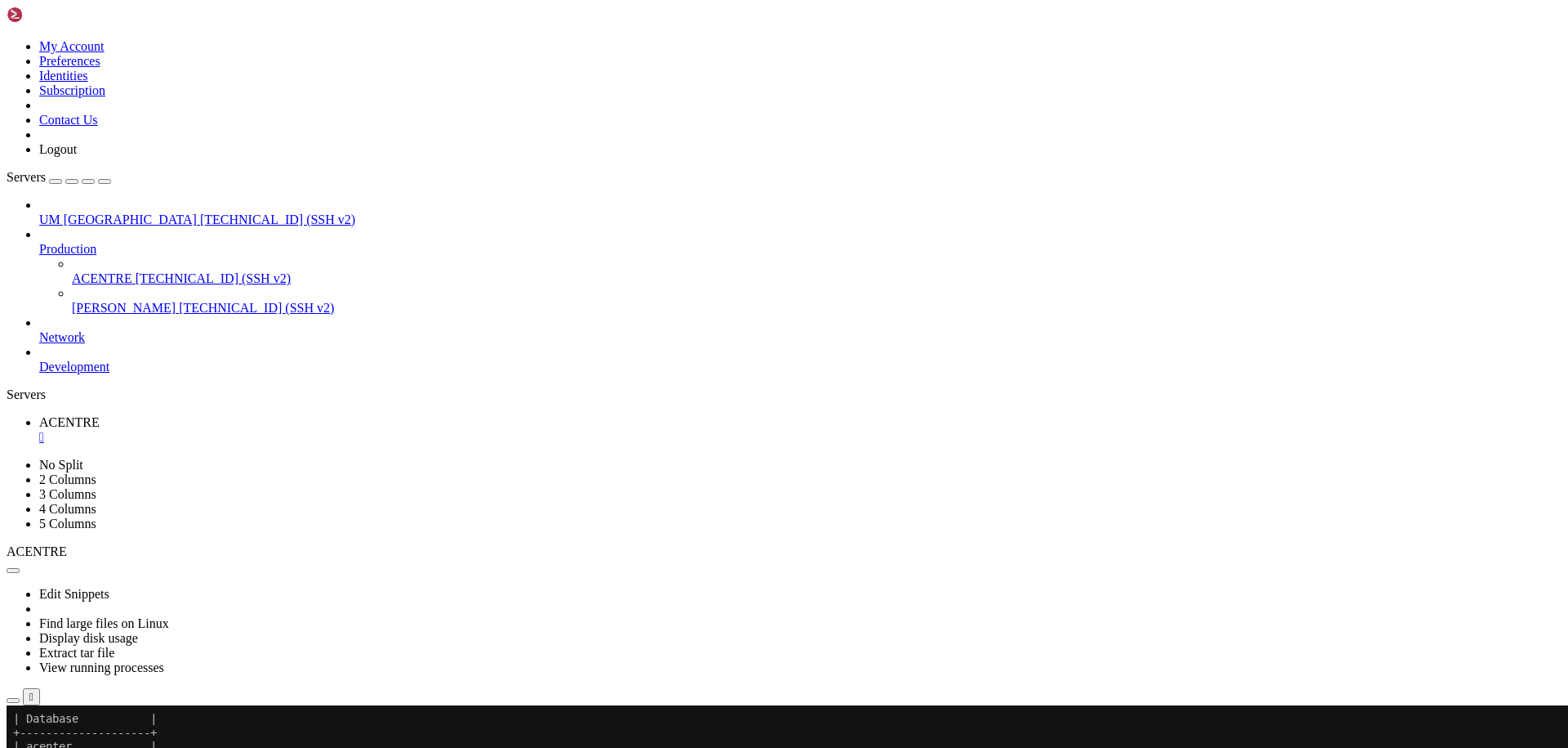
drag, startPoint x: 183, startPoint y: 1317, endPoint x: 518, endPoint y: 1280, distance: 337.0
drag, startPoint x: 204, startPoint y: 1331, endPoint x: 15, endPoint y: 1293, distance: 192.8
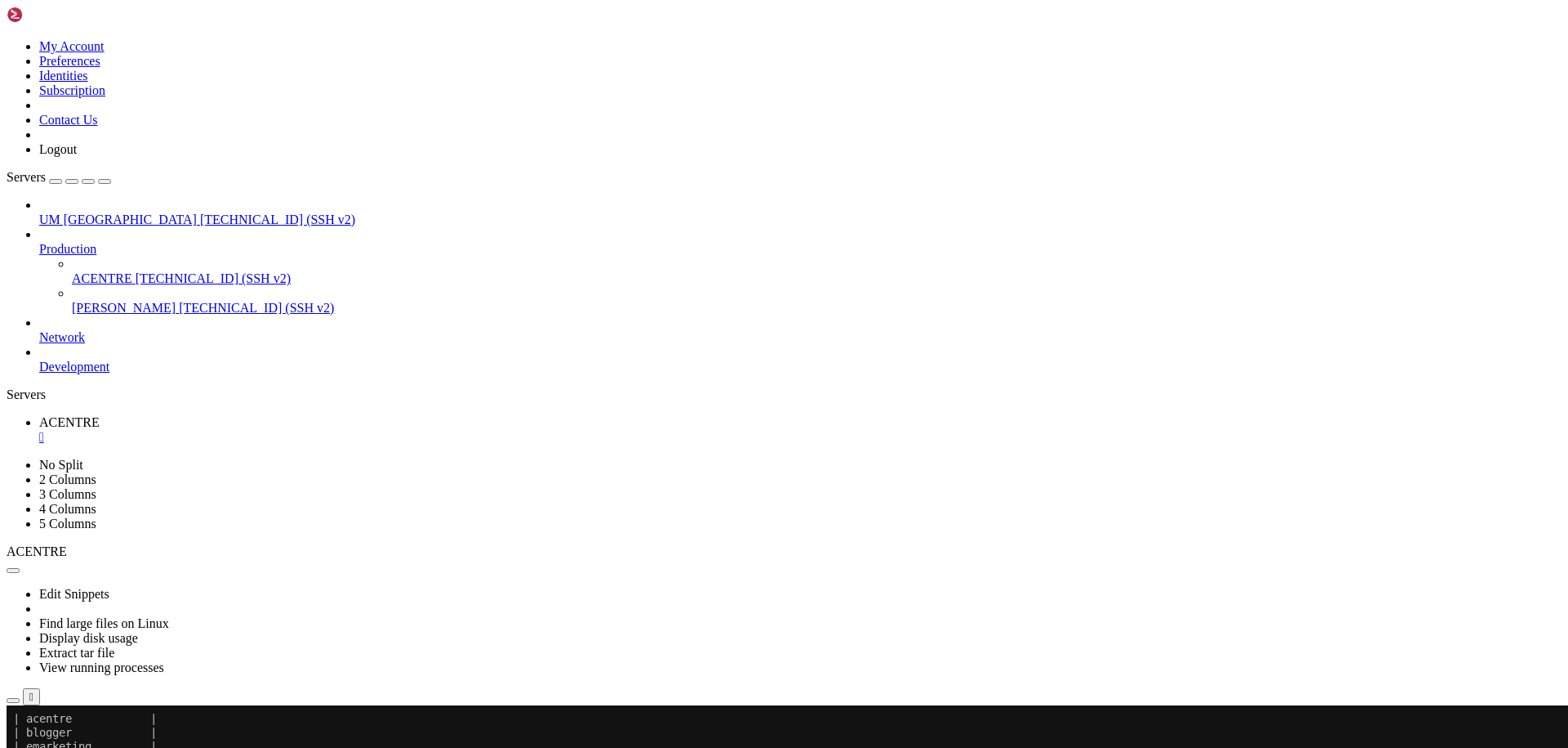
drag, startPoint x: 237, startPoint y: 1326, endPoint x: 124, endPoint y: 1330, distance: 113.1
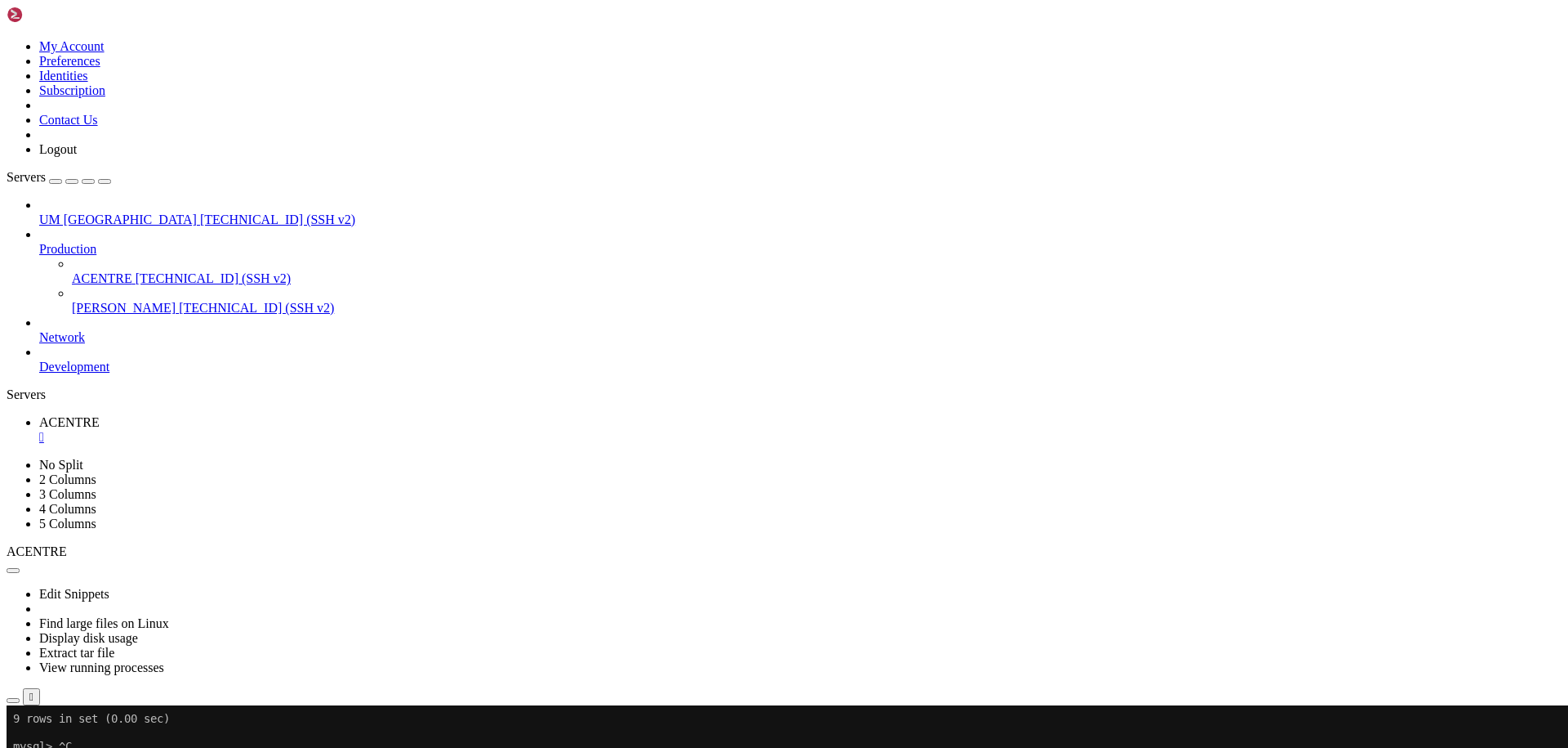
drag, startPoint x: 174, startPoint y: 1314, endPoint x: 115, endPoint y: 1319, distance: 59.2
drag, startPoint x: 192, startPoint y: 1322, endPoint x: 564, endPoint y: 1301, distance: 372.6
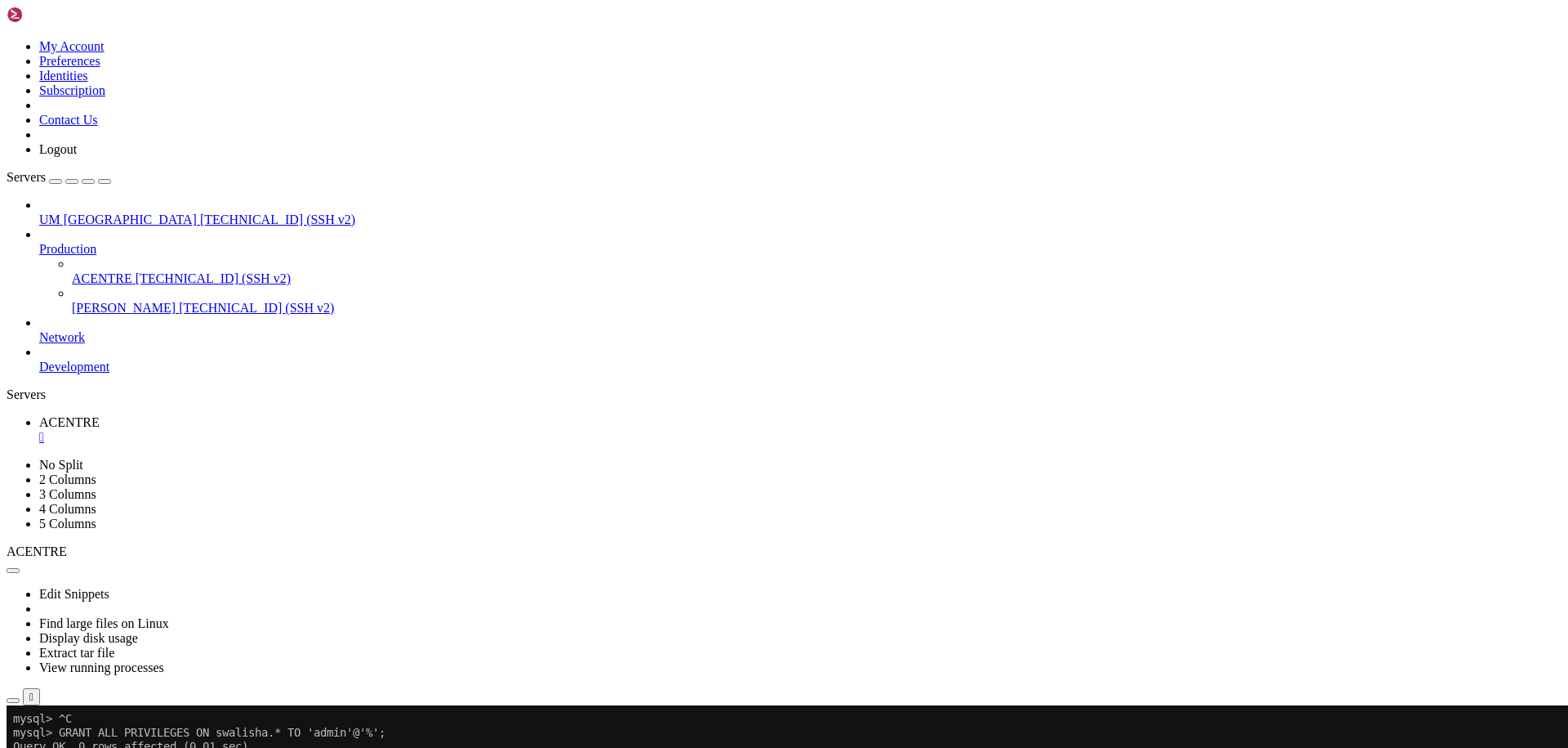
scroll to position [2056, 0]
drag, startPoint x: 506, startPoint y: 1267, endPoint x: 417, endPoint y: 1294, distance: 93.0
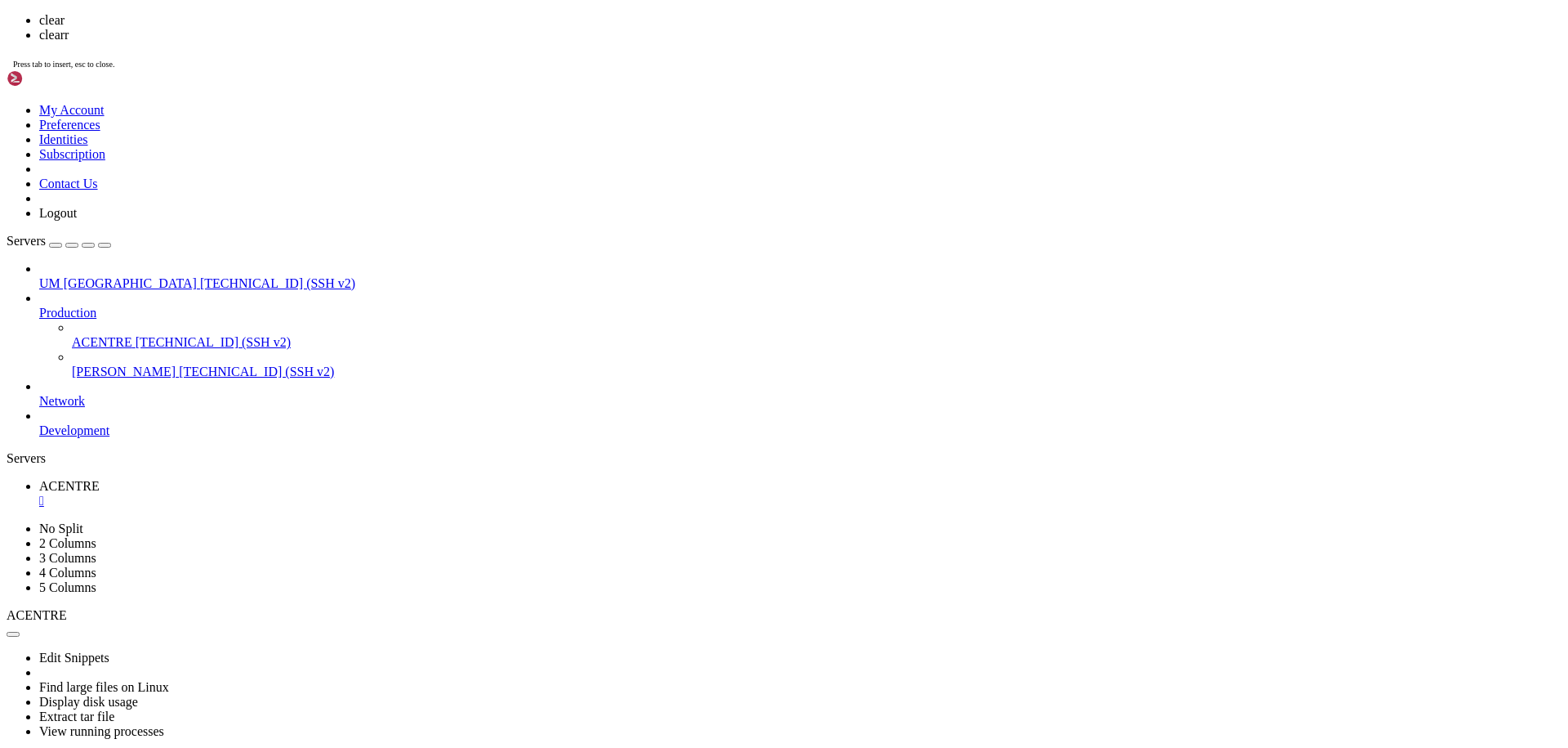
scroll to position [0, 0]
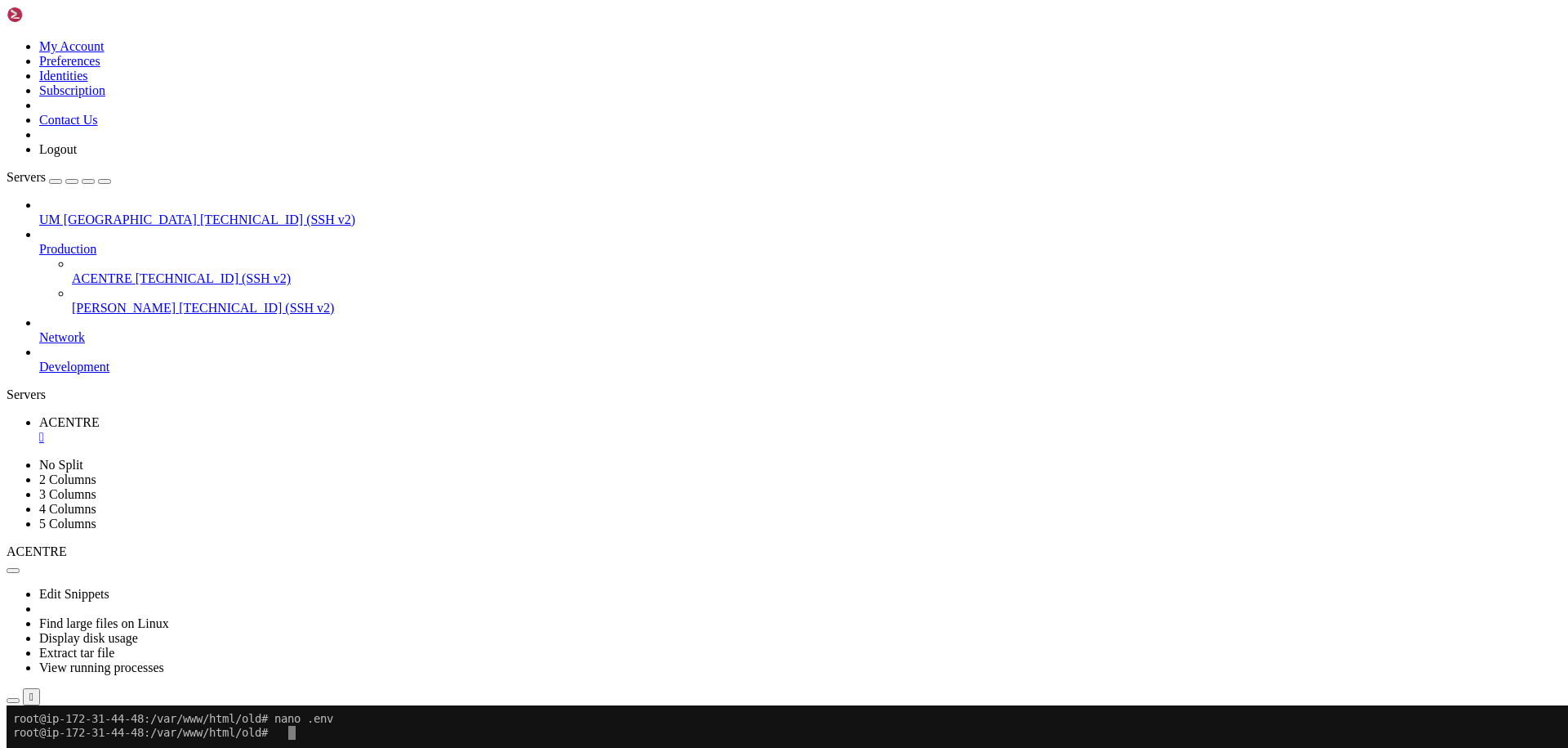
drag, startPoint x: 218, startPoint y: 1033, endPoint x: 110, endPoint y: 1033, distance: 108.0
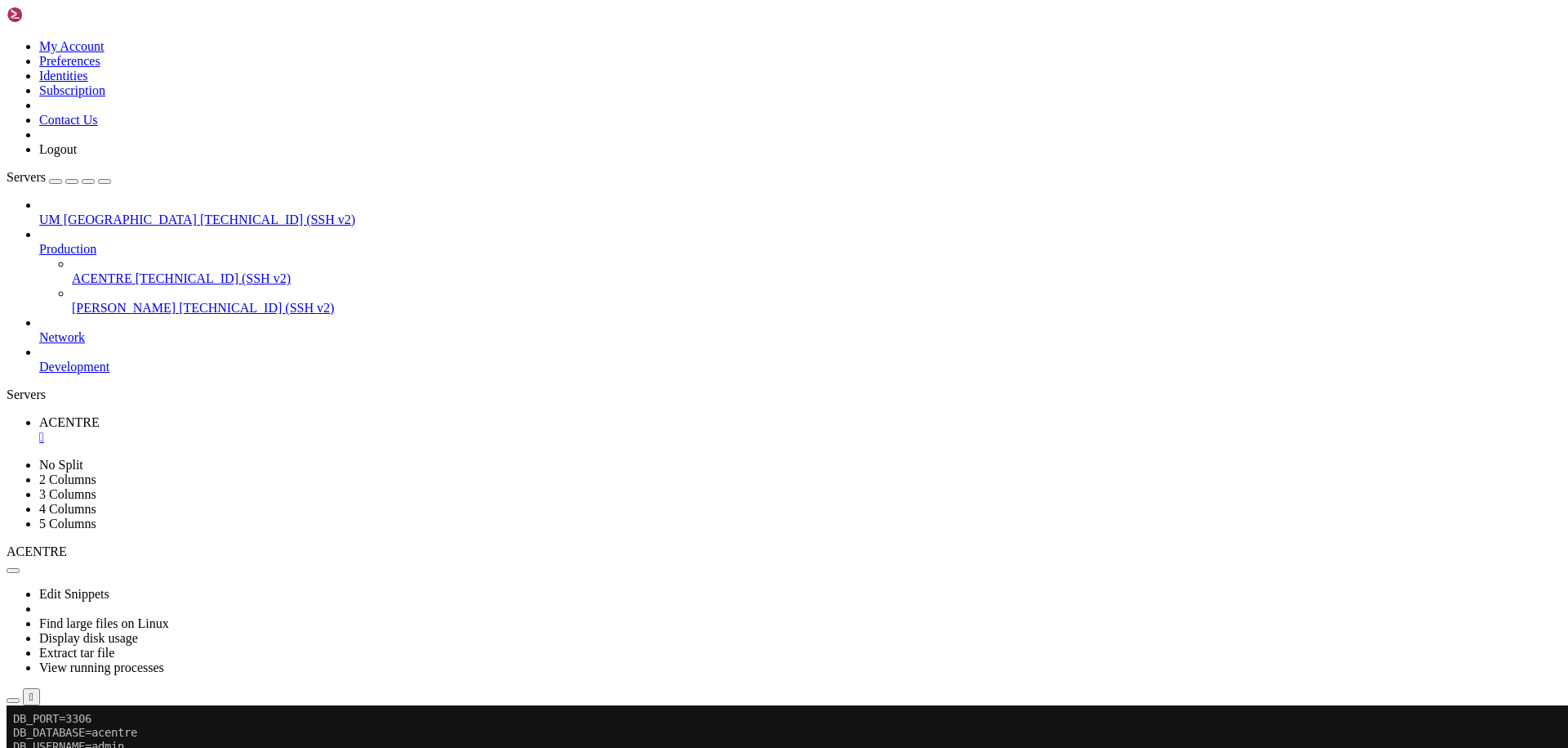
scroll to position [362, 0]
